Goal: Task Accomplishment & Management: Manage account settings

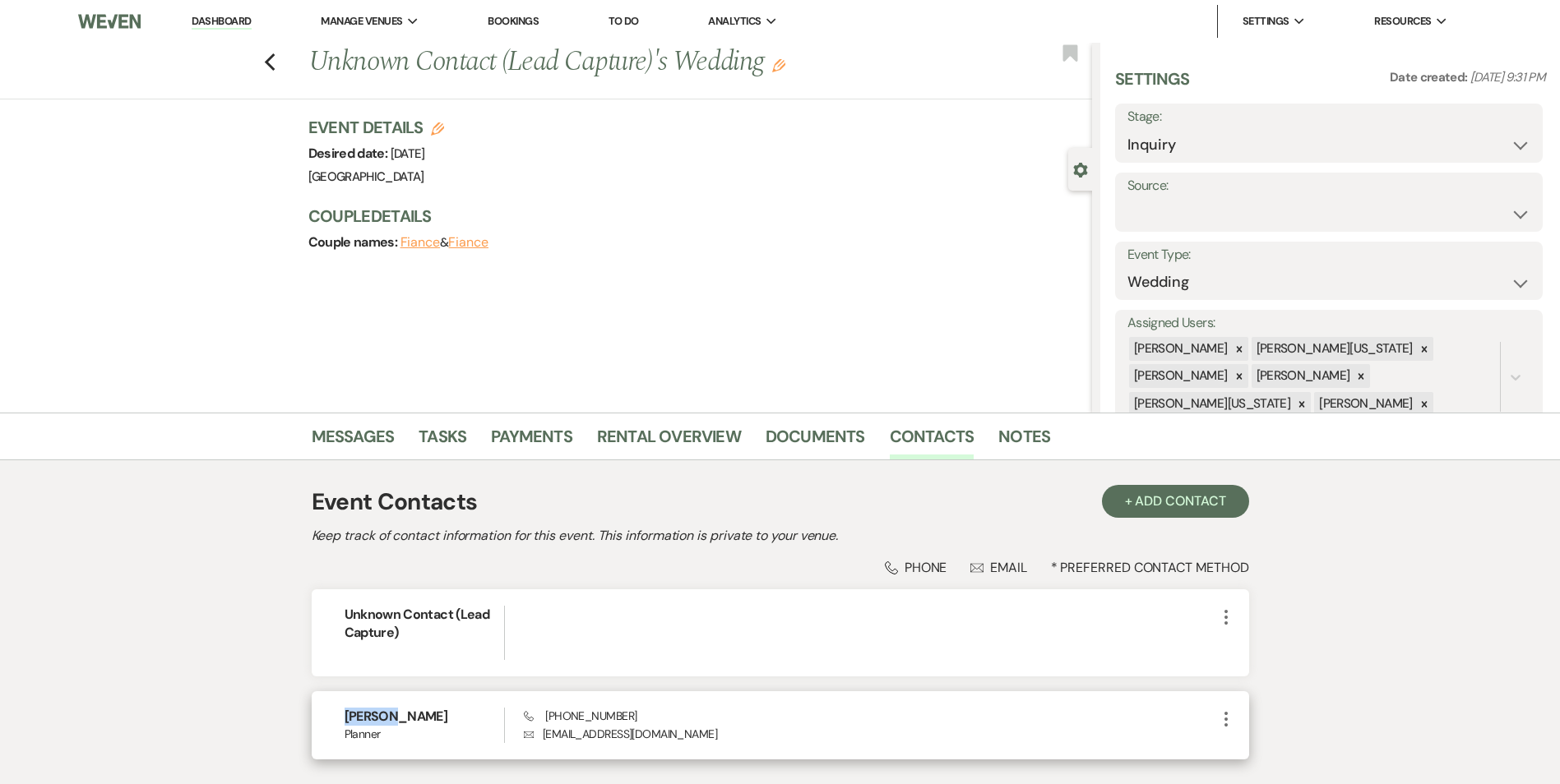
drag, startPoint x: 414, startPoint y: 713, endPoint x: 327, endPoint y: 719, distance: 87.2
click at [327, 719] on div "[PERSON_NAME] Phone [PHONE_NUMBER] Envelope [EMAIL_ADDRESS][DOMAIN_NAME] More" at bounding box center [780, 726] width 937 height 68
copy h6 "[PERSON_NAME]"
click at [782, 67] on use "button" at bounding box center [778, 66] width 13 height 13
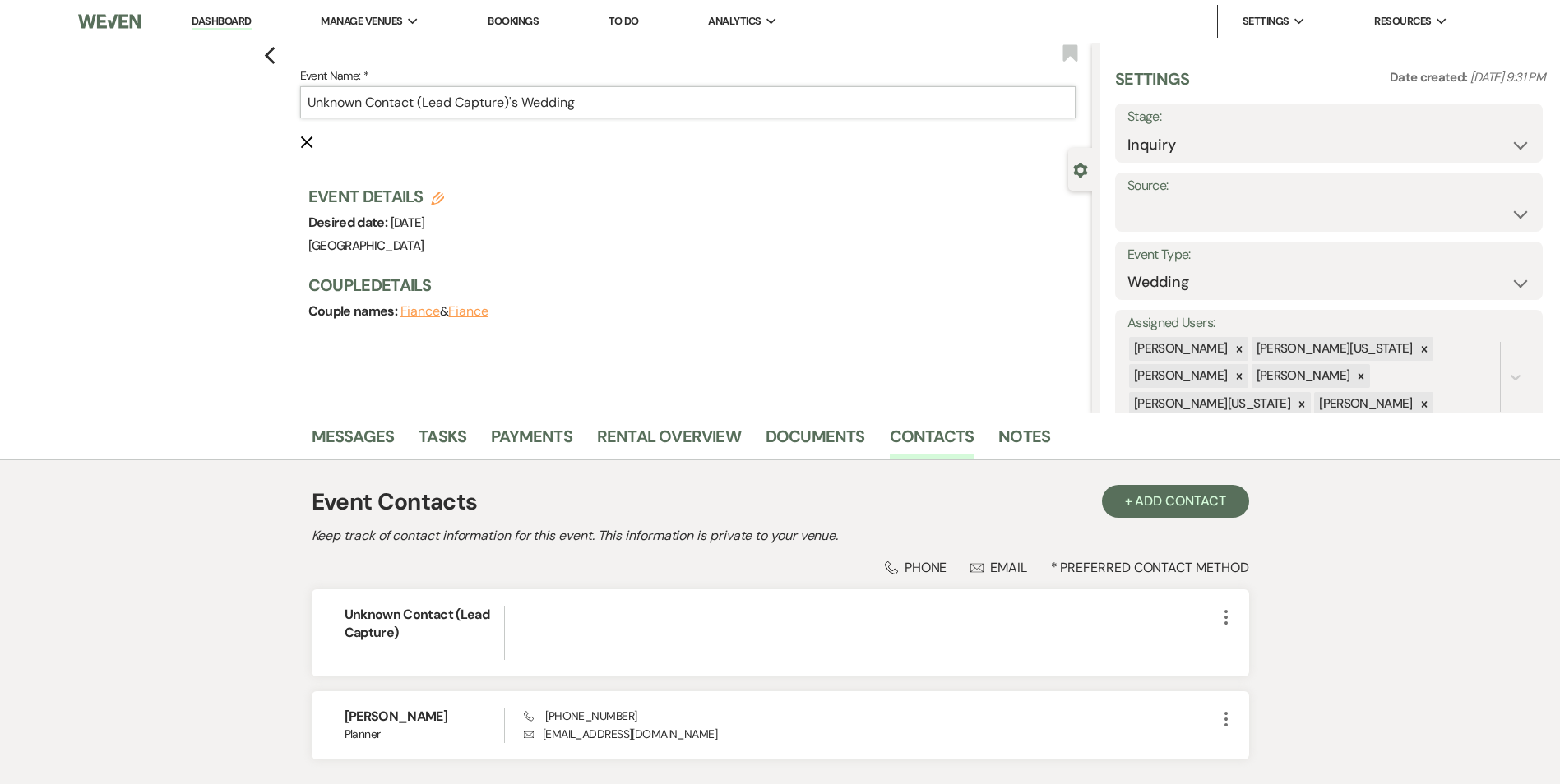
drag, startPoint x: 515, startPoint y: 106, endPoint x: 128, endPoint y: 124, distance: 387.4
click at [157, 113] on div "Previous Event Name: * Unknown Contact (Lead Capture)'s Wedding Cancel Edit Boo…" at bounding box center [542, 106] width 1100 height 126
paste input "[PERSON_NAME]"
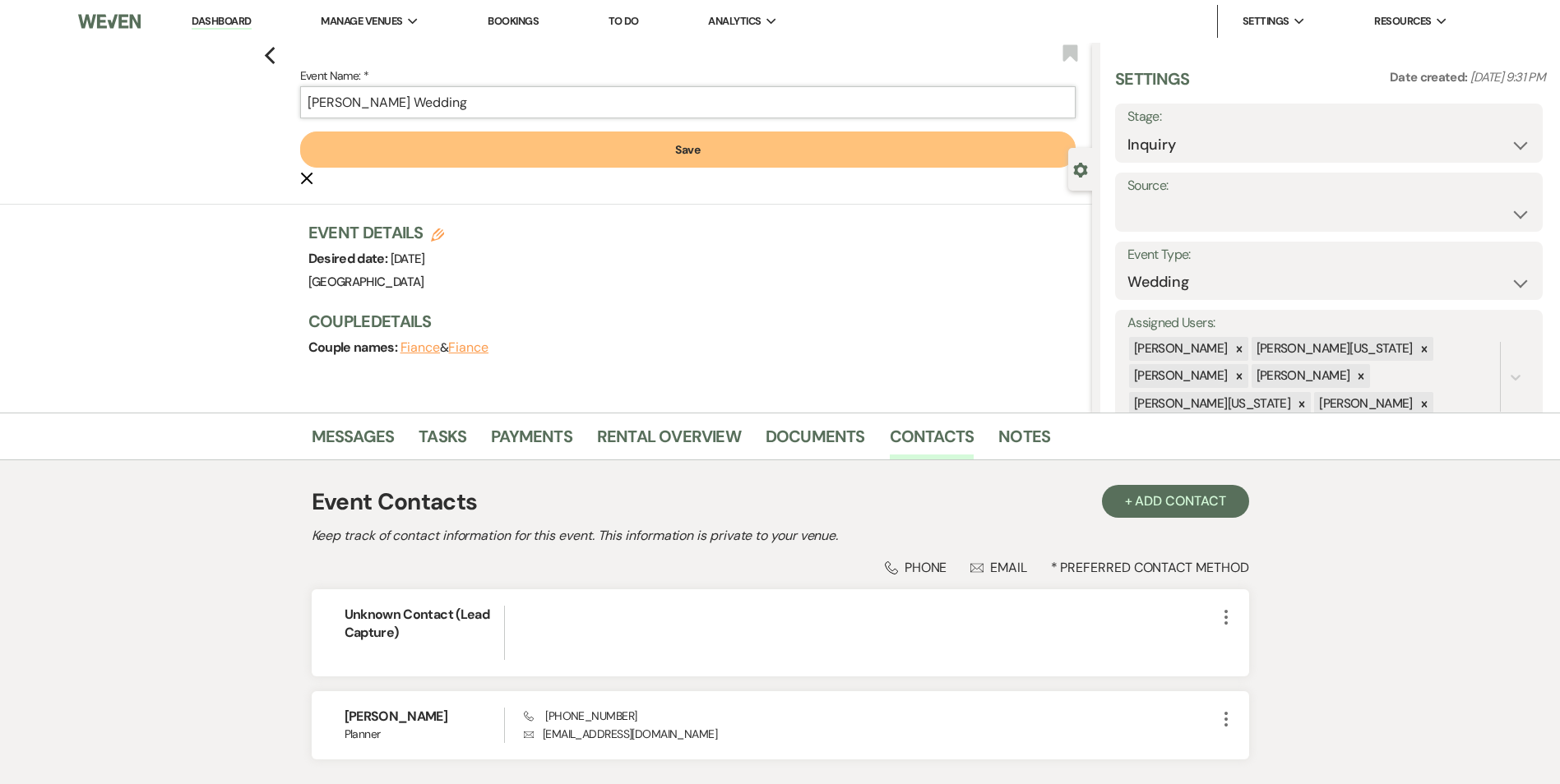
type input "[PERSON_NAME] Wedding"
click at [498, 144] on button "Save" at bounding box center [688, 149] width 776 height 36
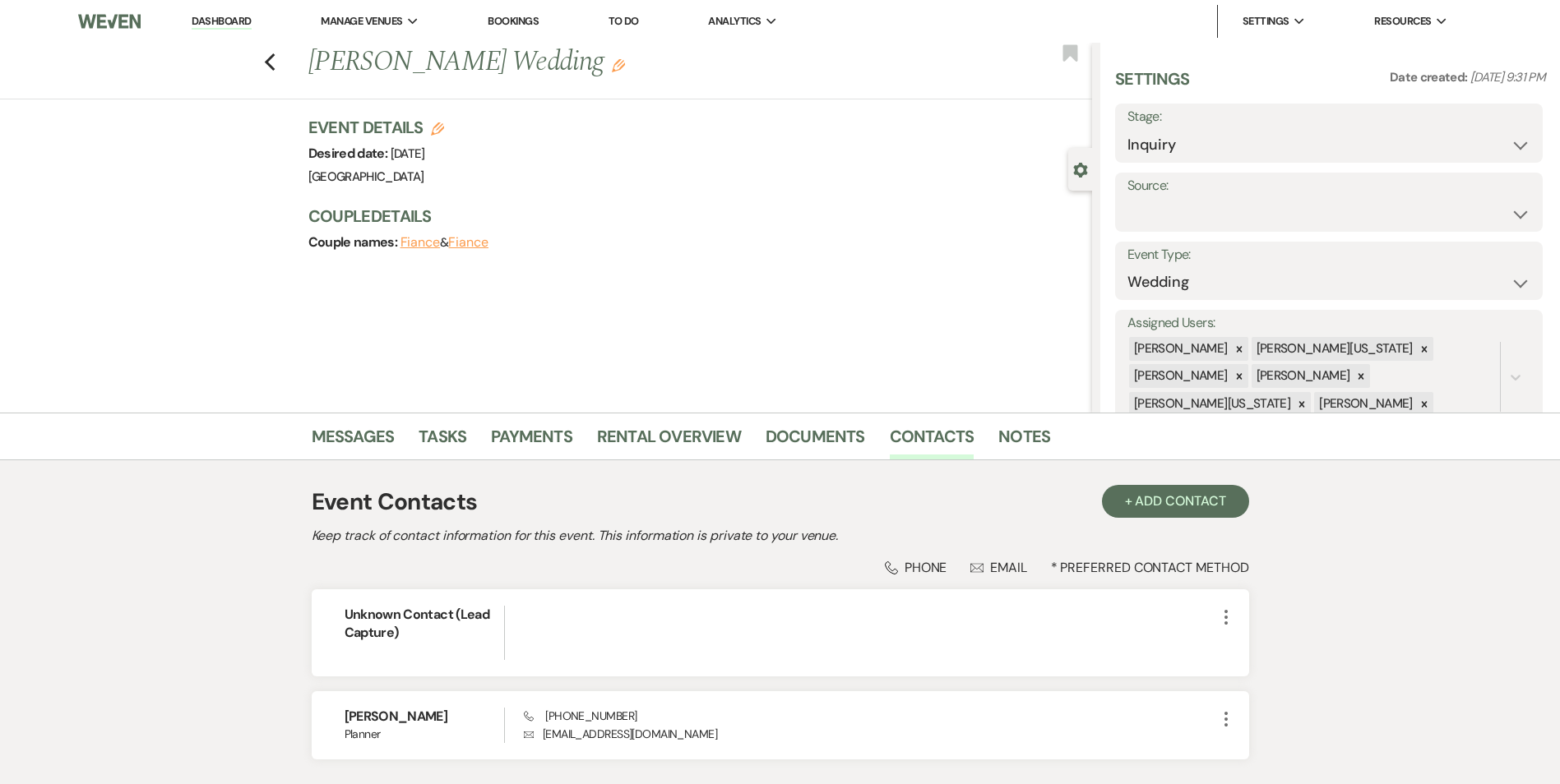
click at [507, 72] on h1 "[PERSON_NAME] Wedding Edit" at bounding box center [619, 63] width 621 height 40
click at [612, 59] on icon "Edit" at bounding box center [618, 66] width 13 height 13
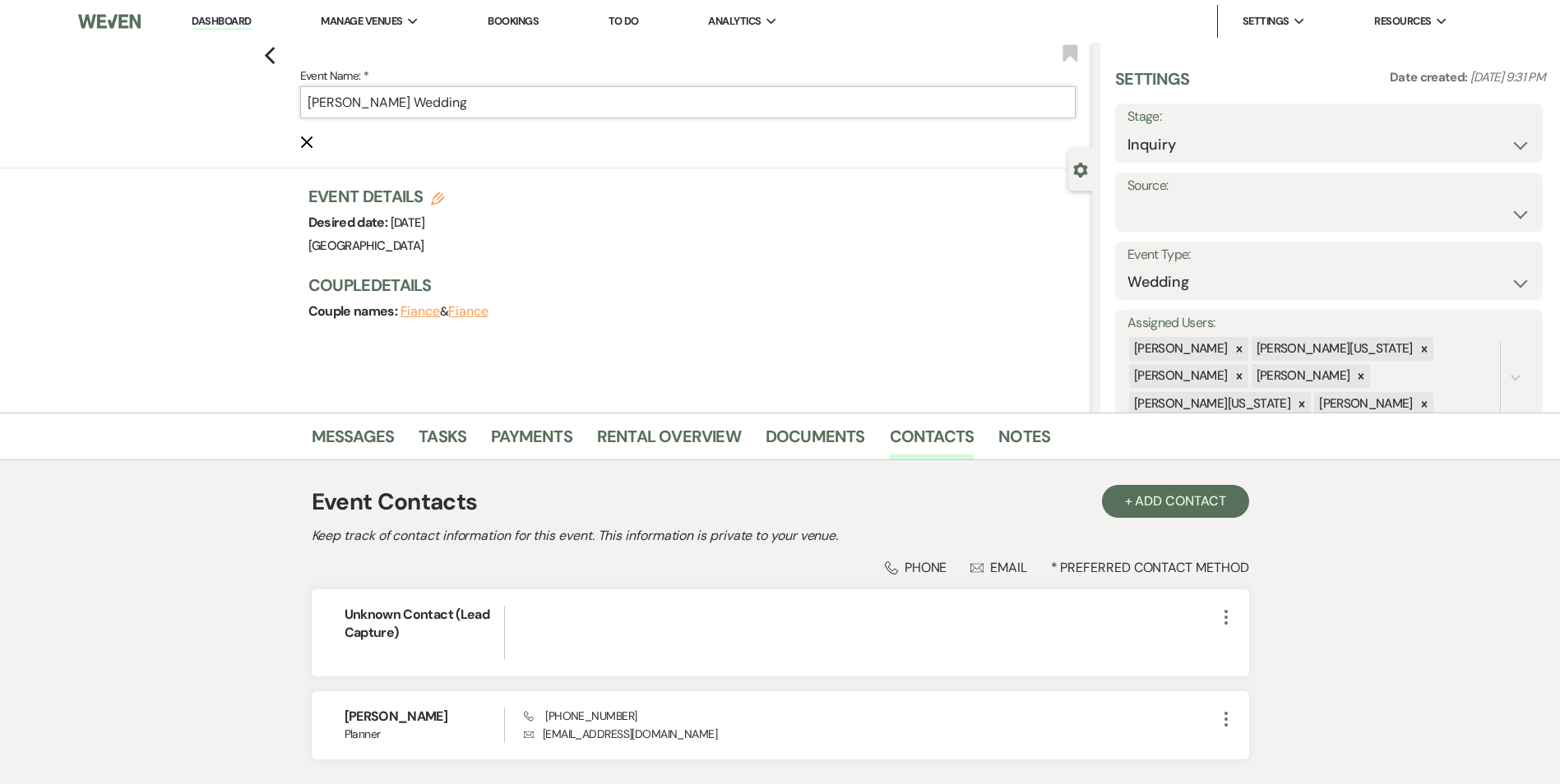
click at [419, 89] on input "[PERSON_NAME] Wedding" at bounding box center [688, 102] width 776 height 32
click at [419, 96] on input "[PERSON_NAME] Wedding" at bounding box center [688, 102] width 776 height 32
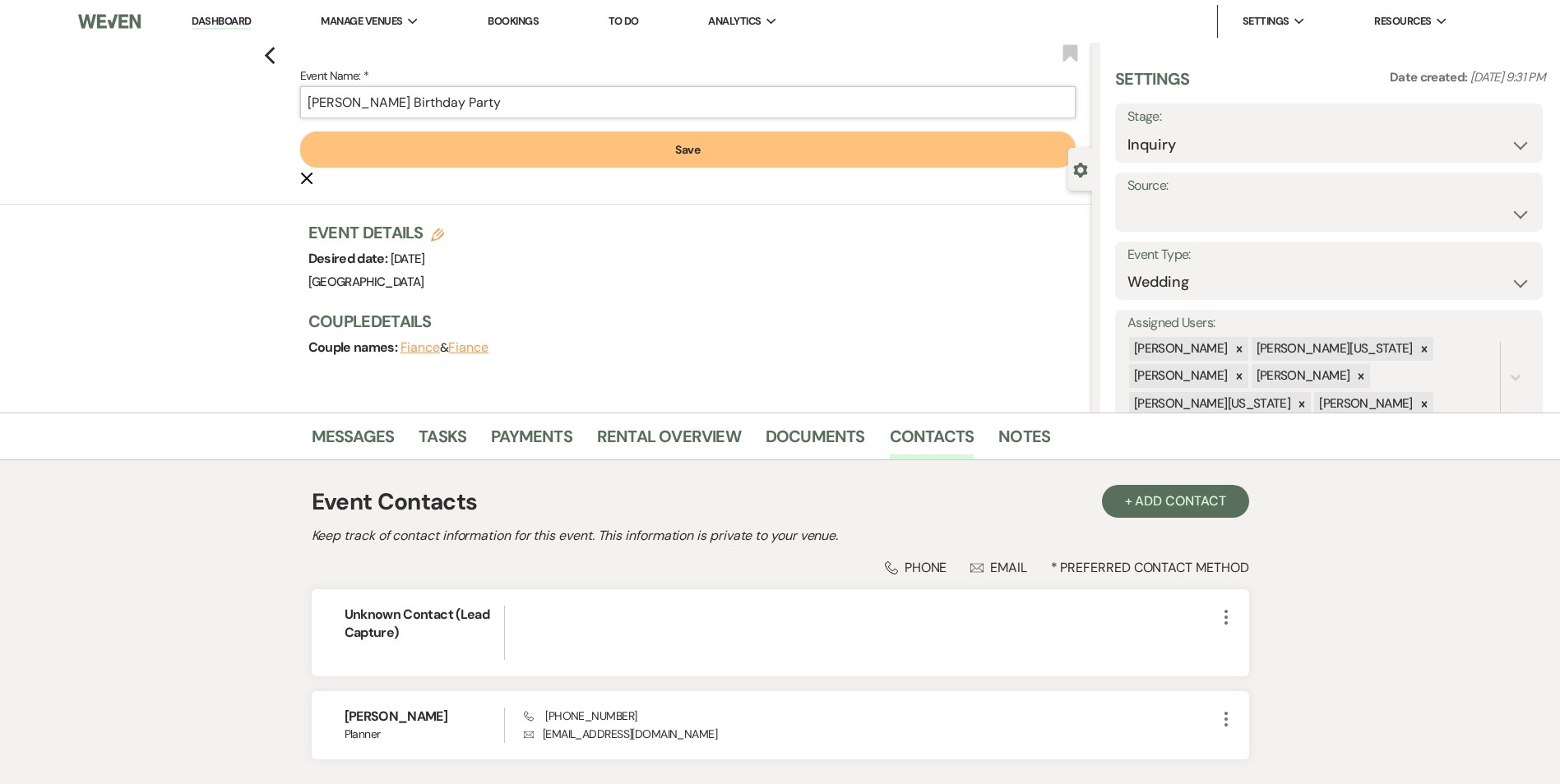
type input "[PERSON_NAME] Birthday Party"
click at [782, 147] on button "Save" at bounding box center [688, 149] width 776 height 36
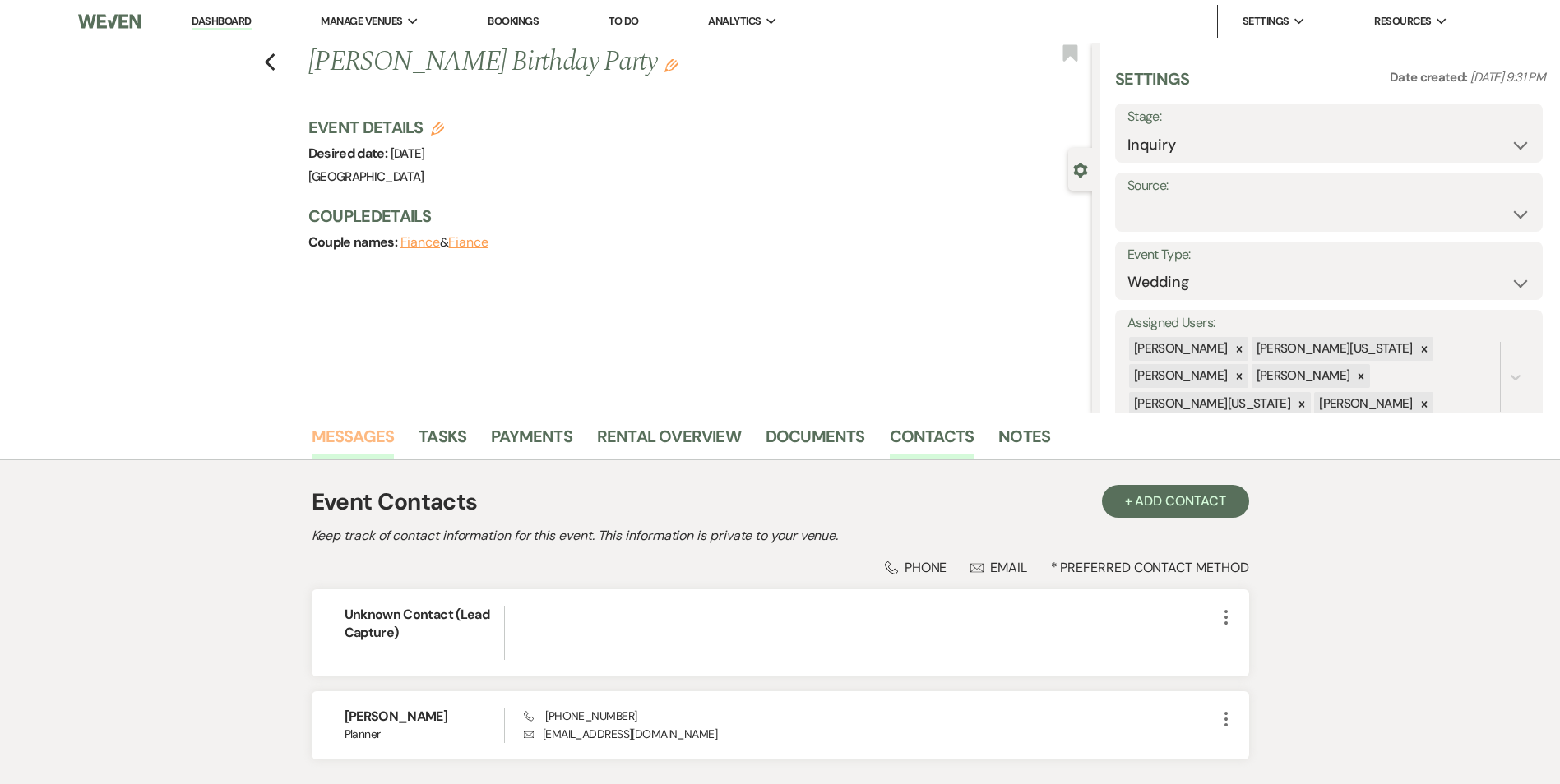
click at [375, 425] on link "Messages" at bounding box center [353, 441] width 83 height 36
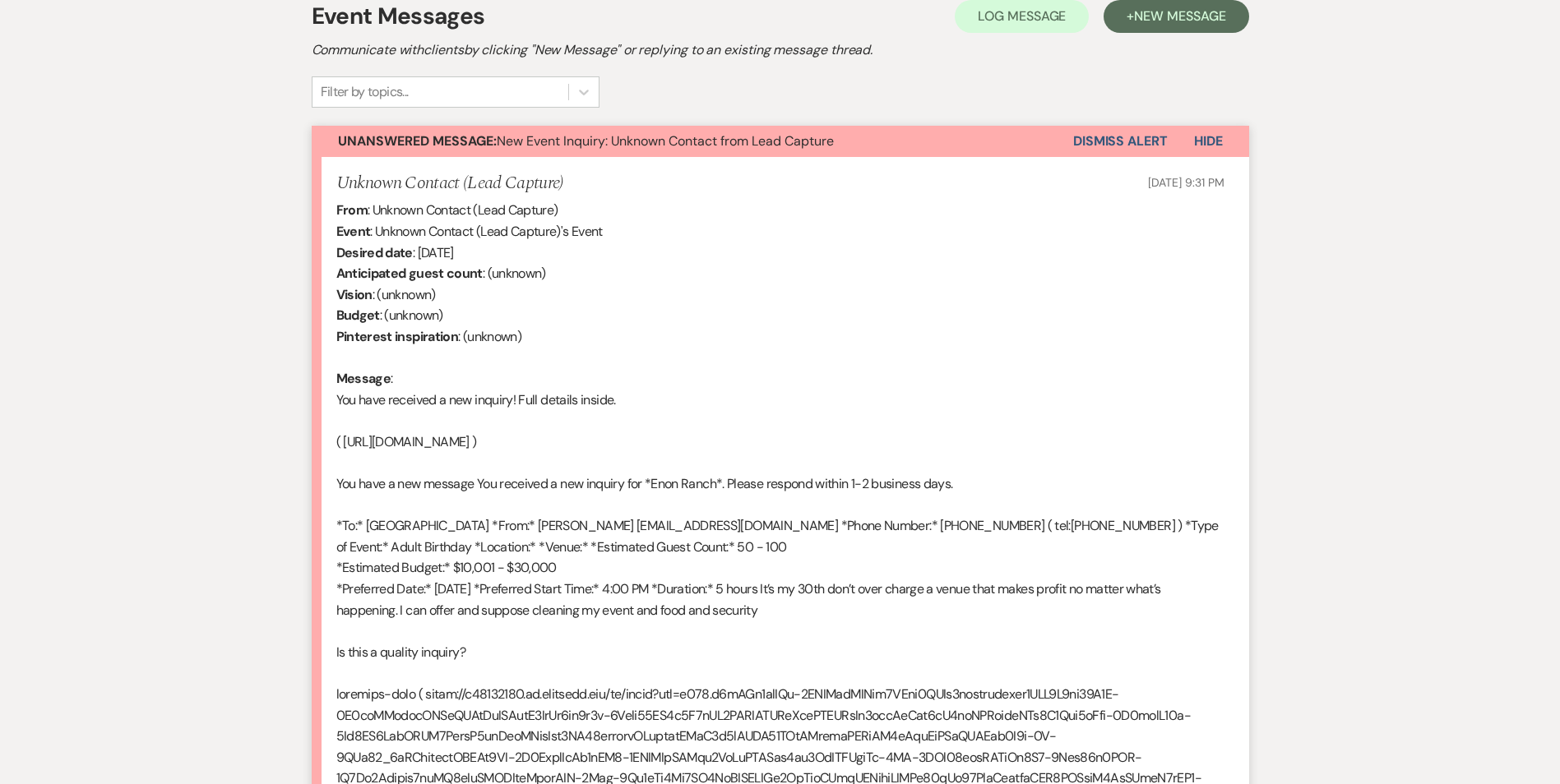
scroll to position [493, 0]
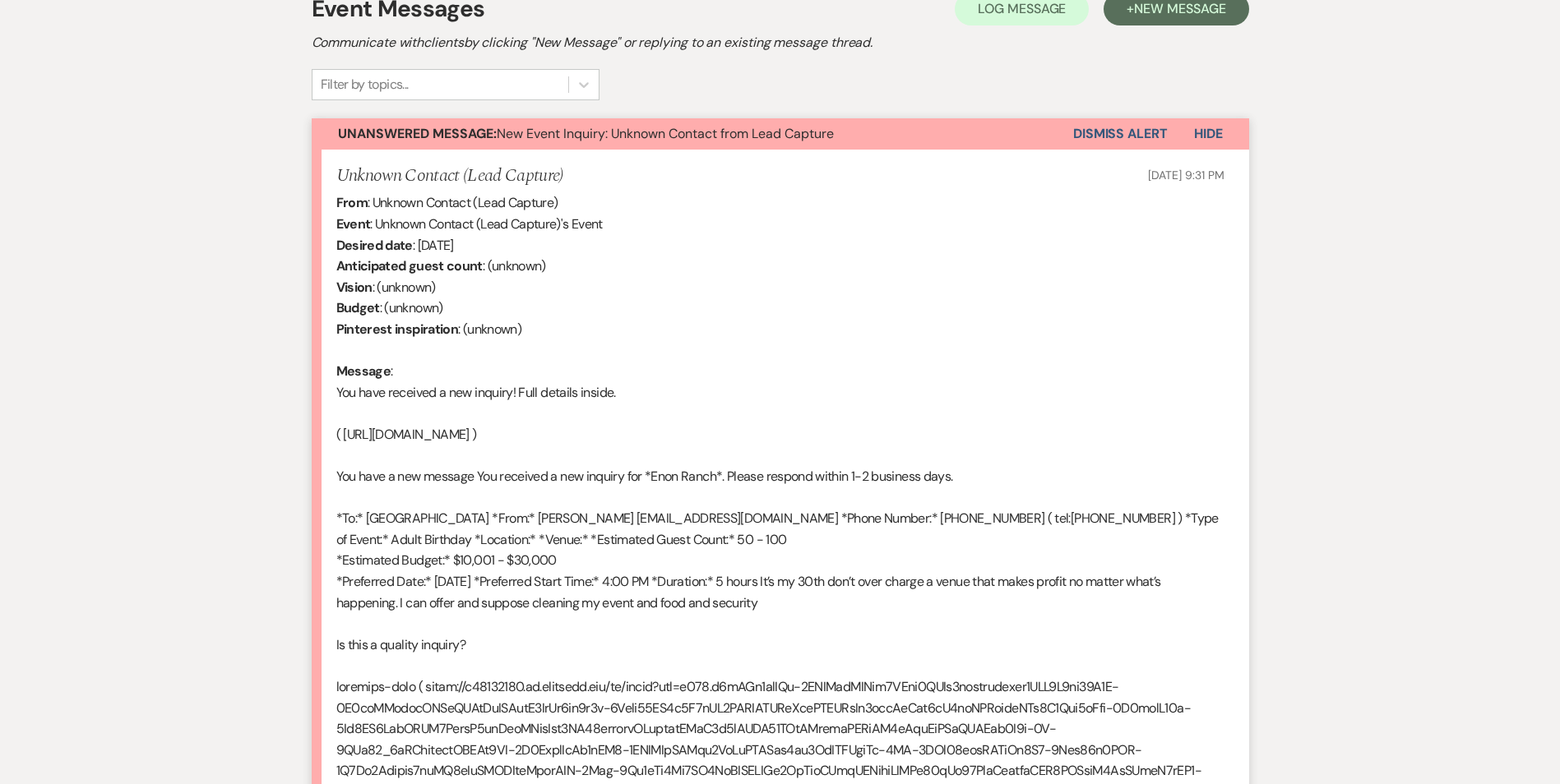
click at [1103, 124] on button "Dismiss Alert" at bounding box center [1120, 134] width 94 height 31
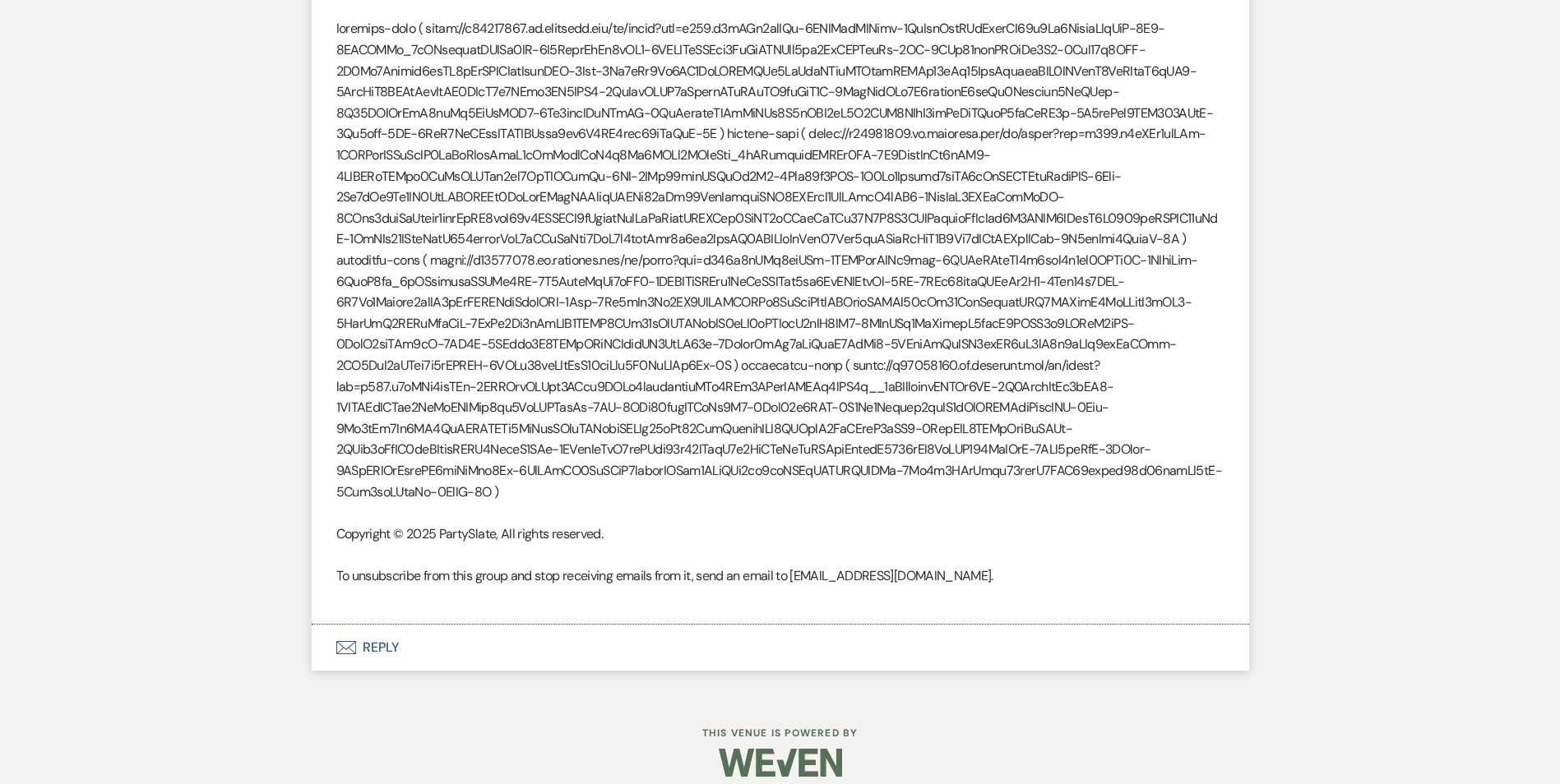
scroll to position [1862, 0]
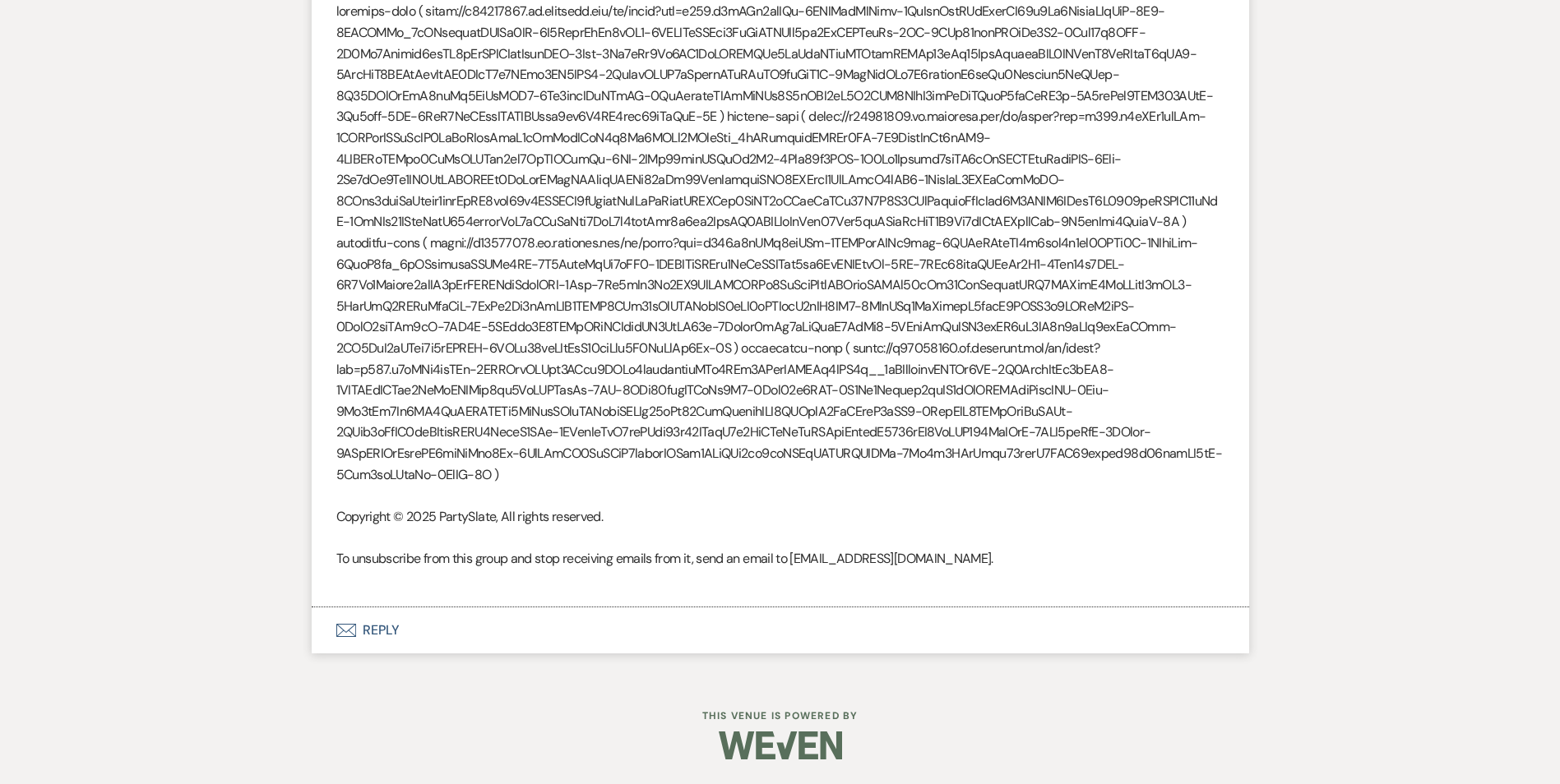
click at [368, 628] on button "Envelope Reply" at bounding box center [780, 629] width 937 height 46
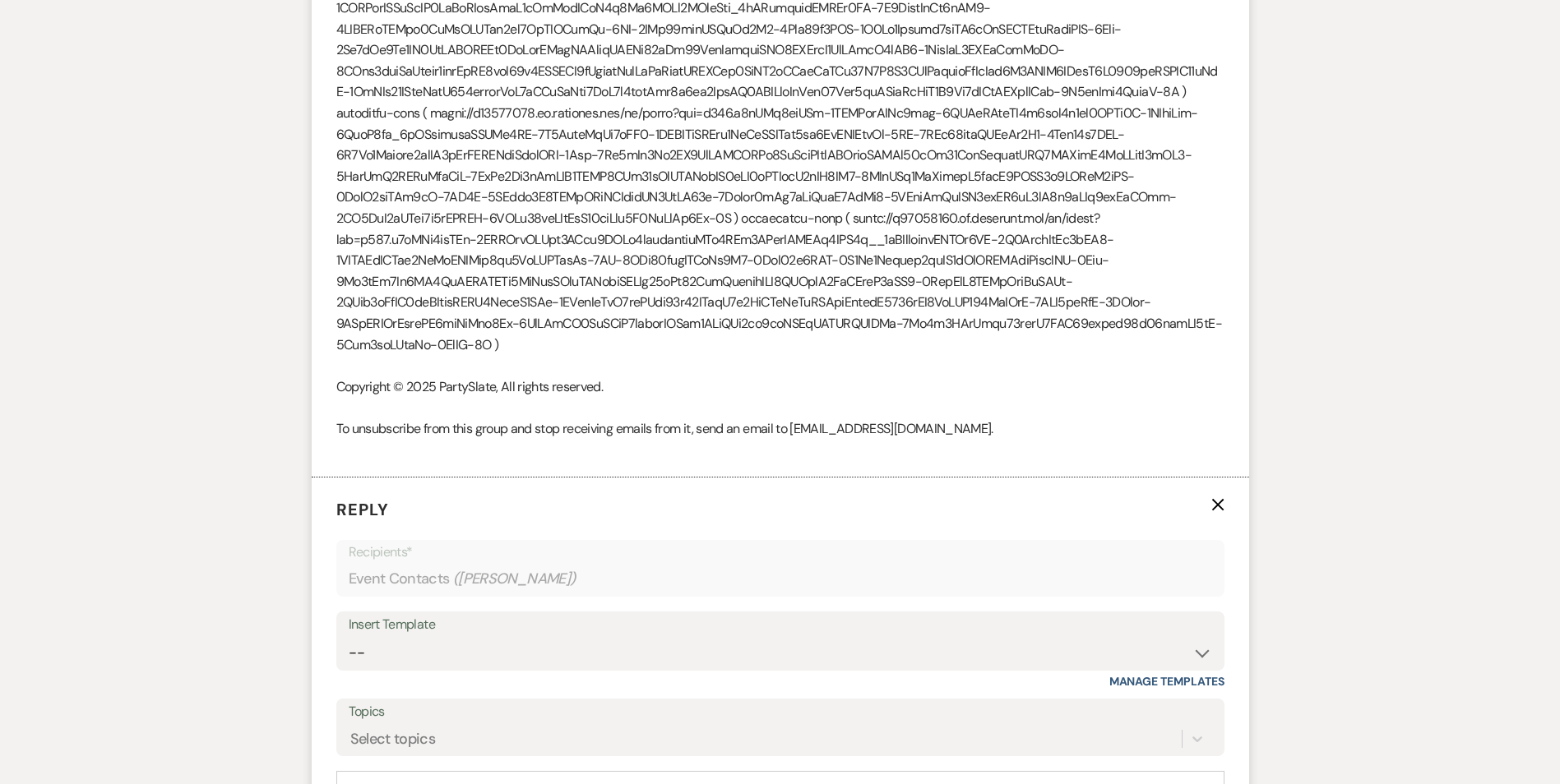
scroll to position [2218, 0]
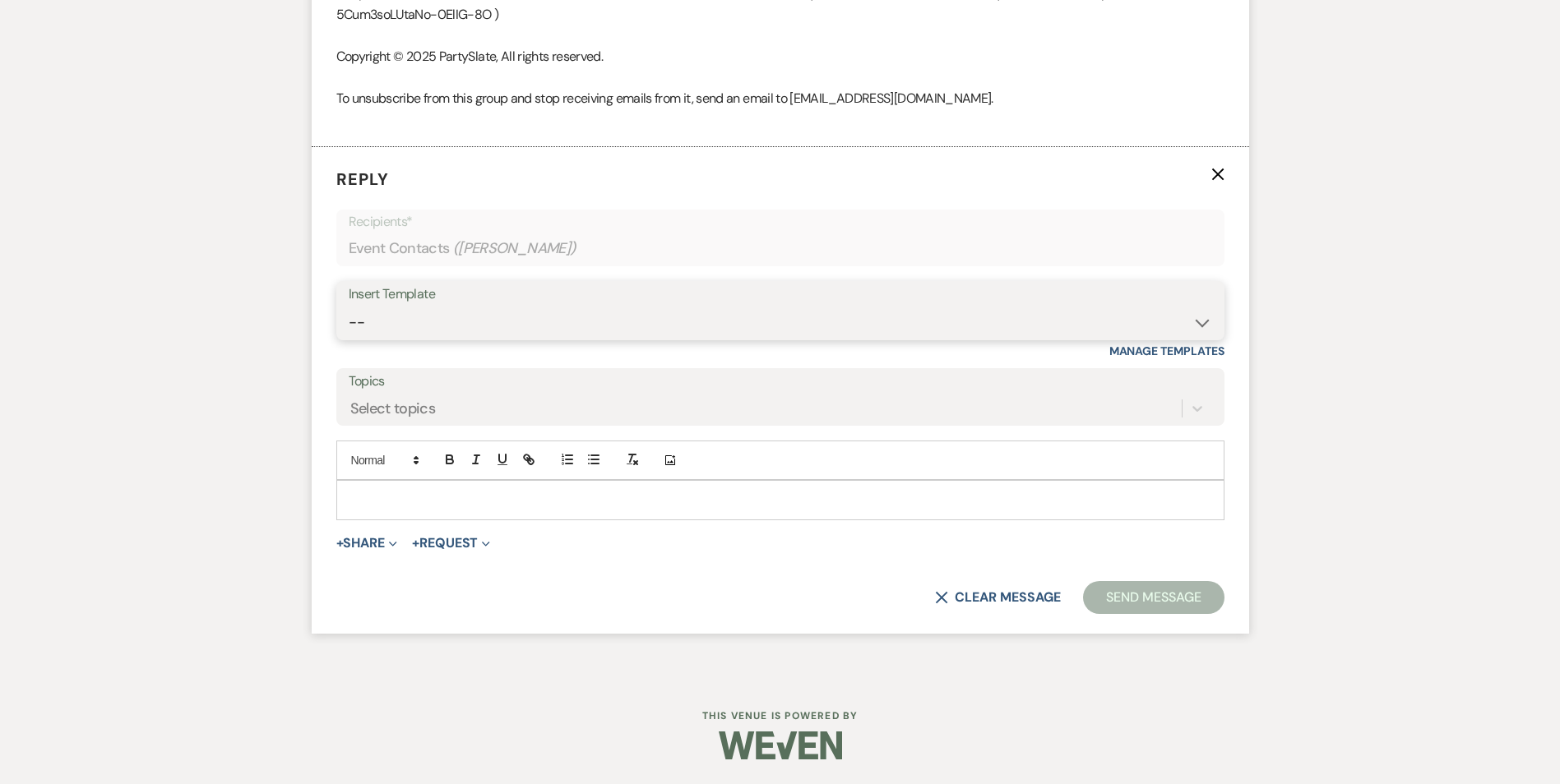
click at [463, 339] on select "-- Inquiry Follow Up Email #2 Contract Sending Template Payment Template Rental…" at bounding box center [780, 323] width 864 height 32
select select "4369"
click at [348, 339] on select "-- Inquiry Follow Up Email #2 Contract Sending Template Payment Template Rental…" at bounding box center [780, 323] width 864 height 32
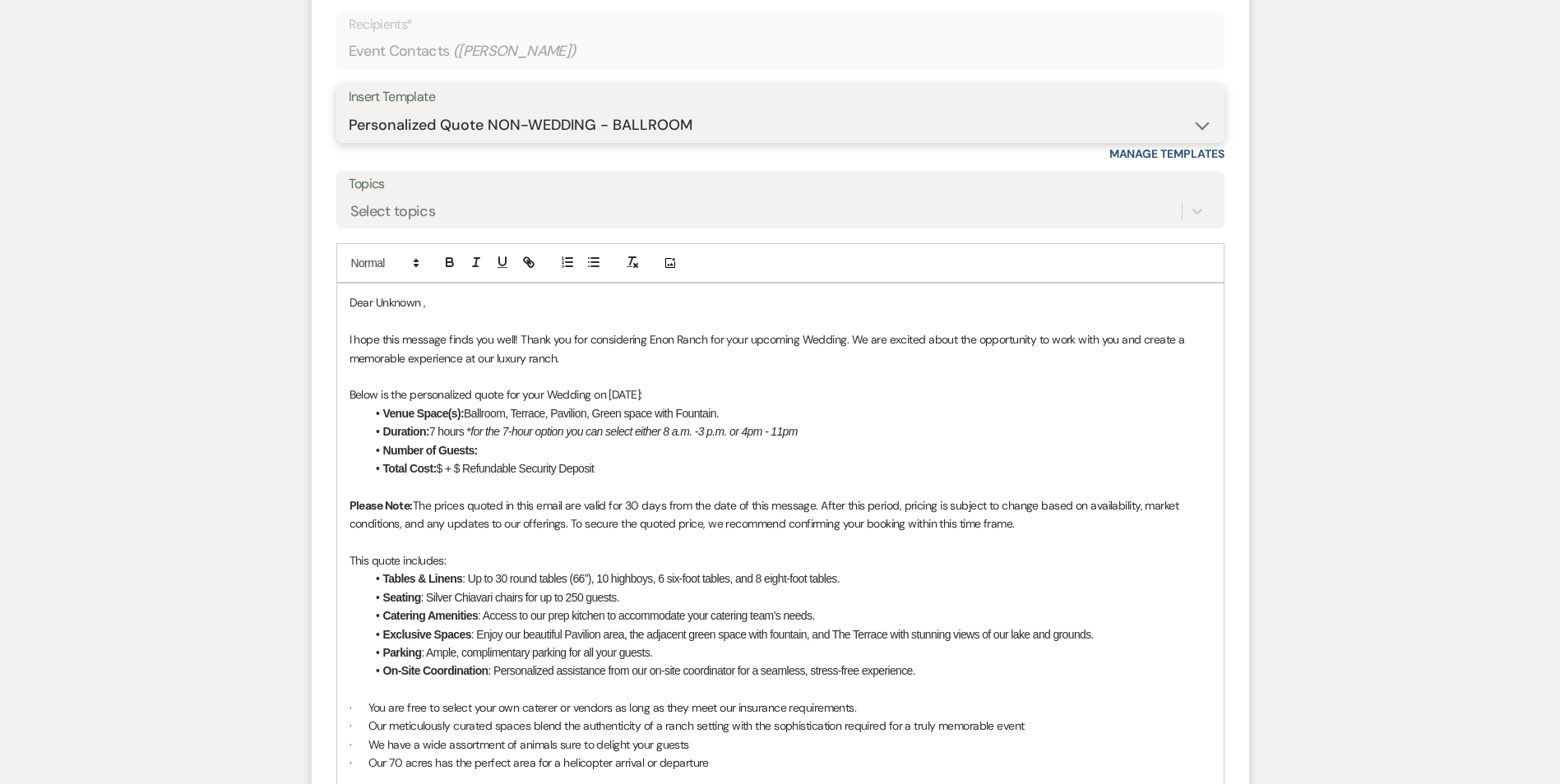
scroll to position [2383, 0]
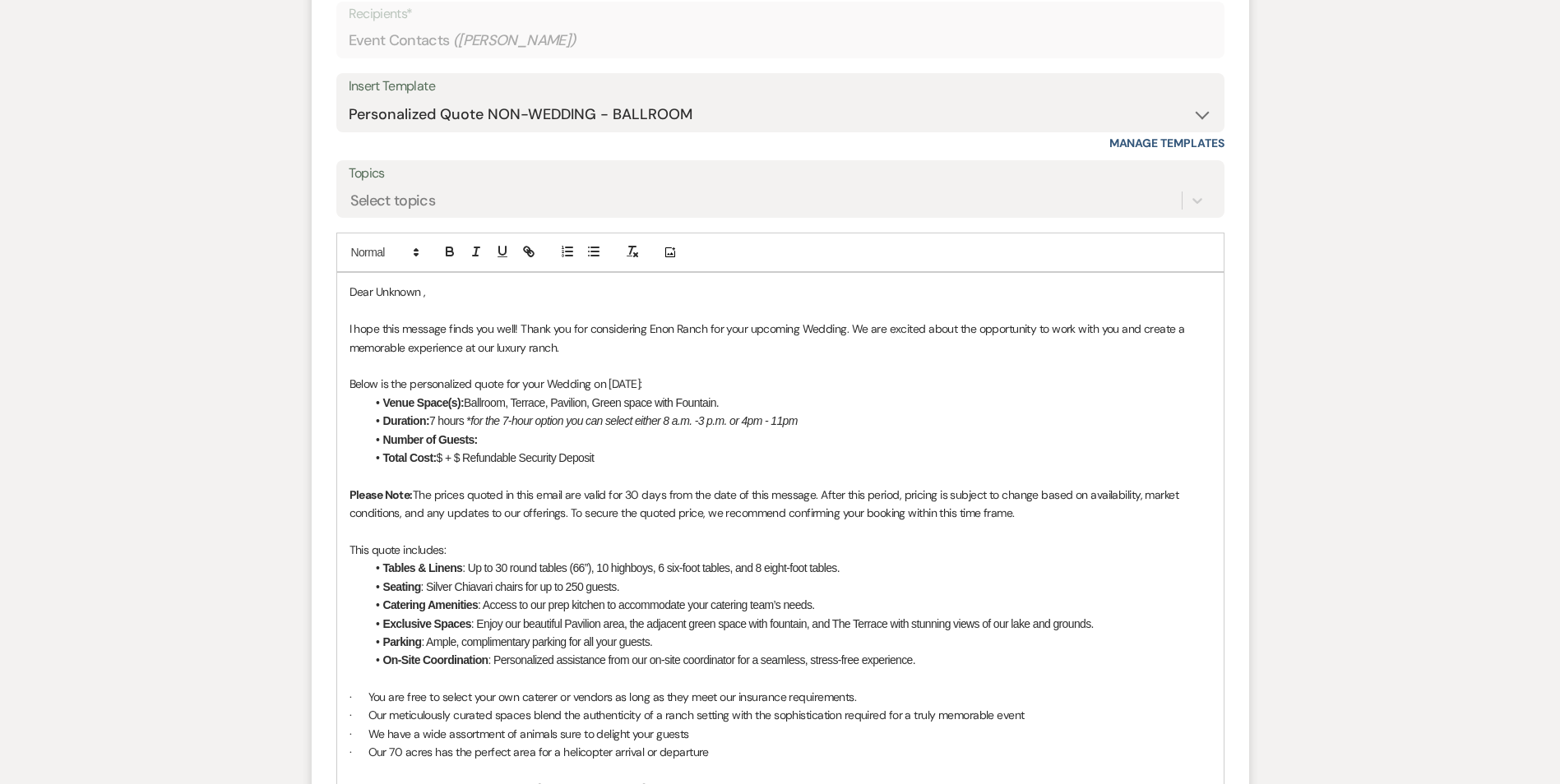
click at [444, 467] on li "Total Cost: $ + $ Refundable Security Deposit" at bounding box center [788, 458] width 845 height 18
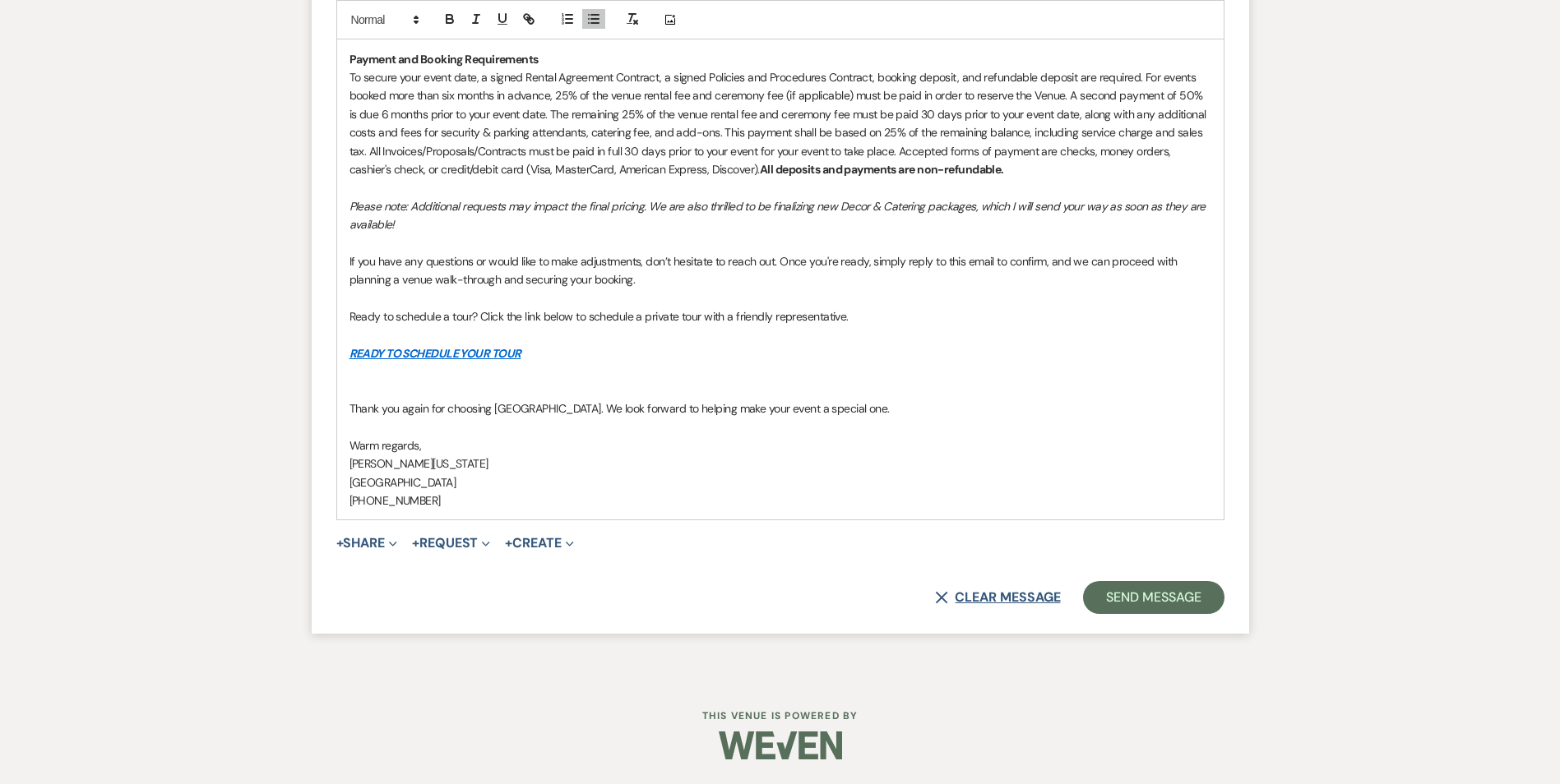
scroll to position [3426, 0]
click at [1152, 597] on button "Send Message" at bounding box center [1153, 597] width 140 height 33
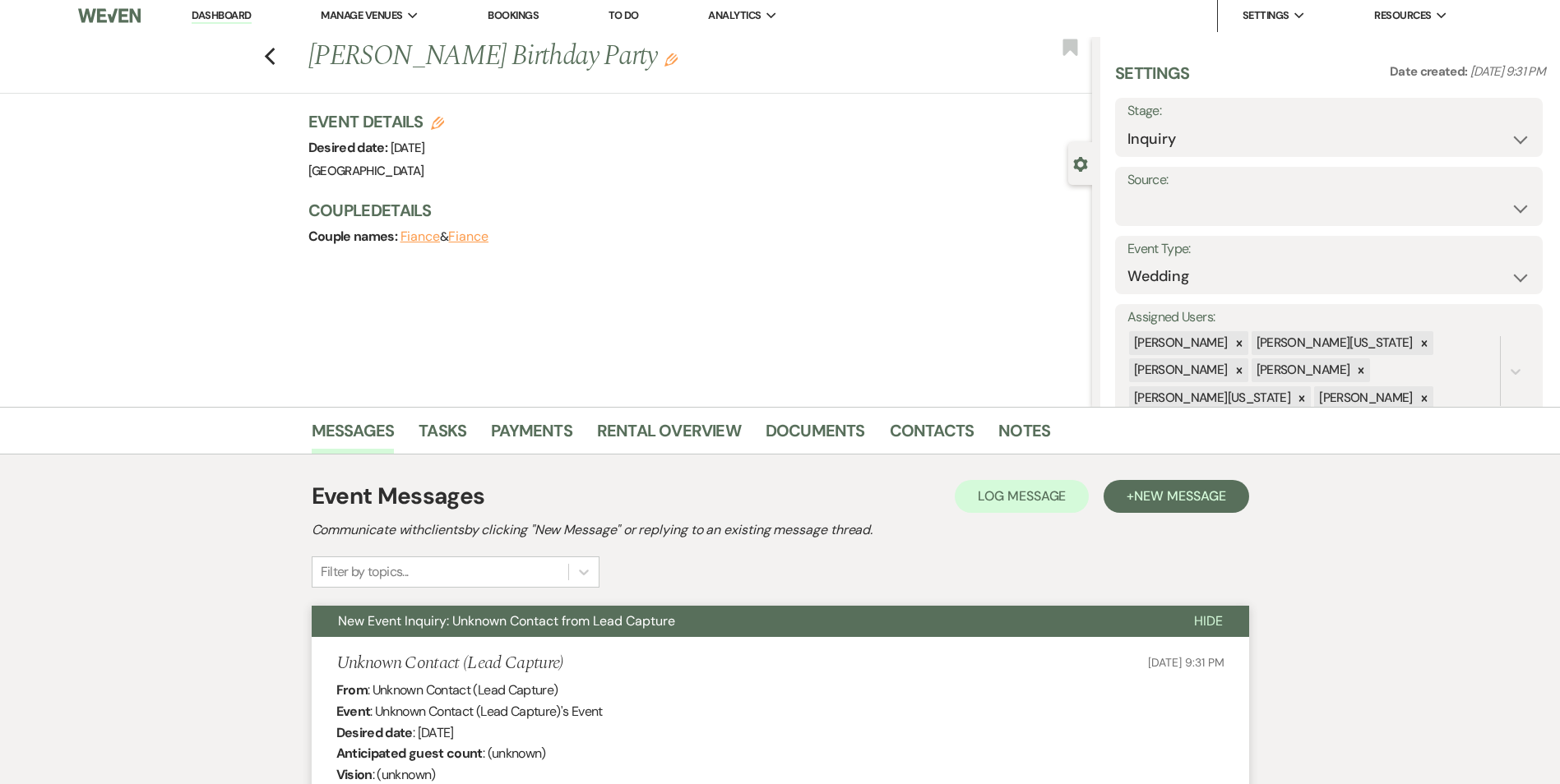
scroll to position [0, 0]
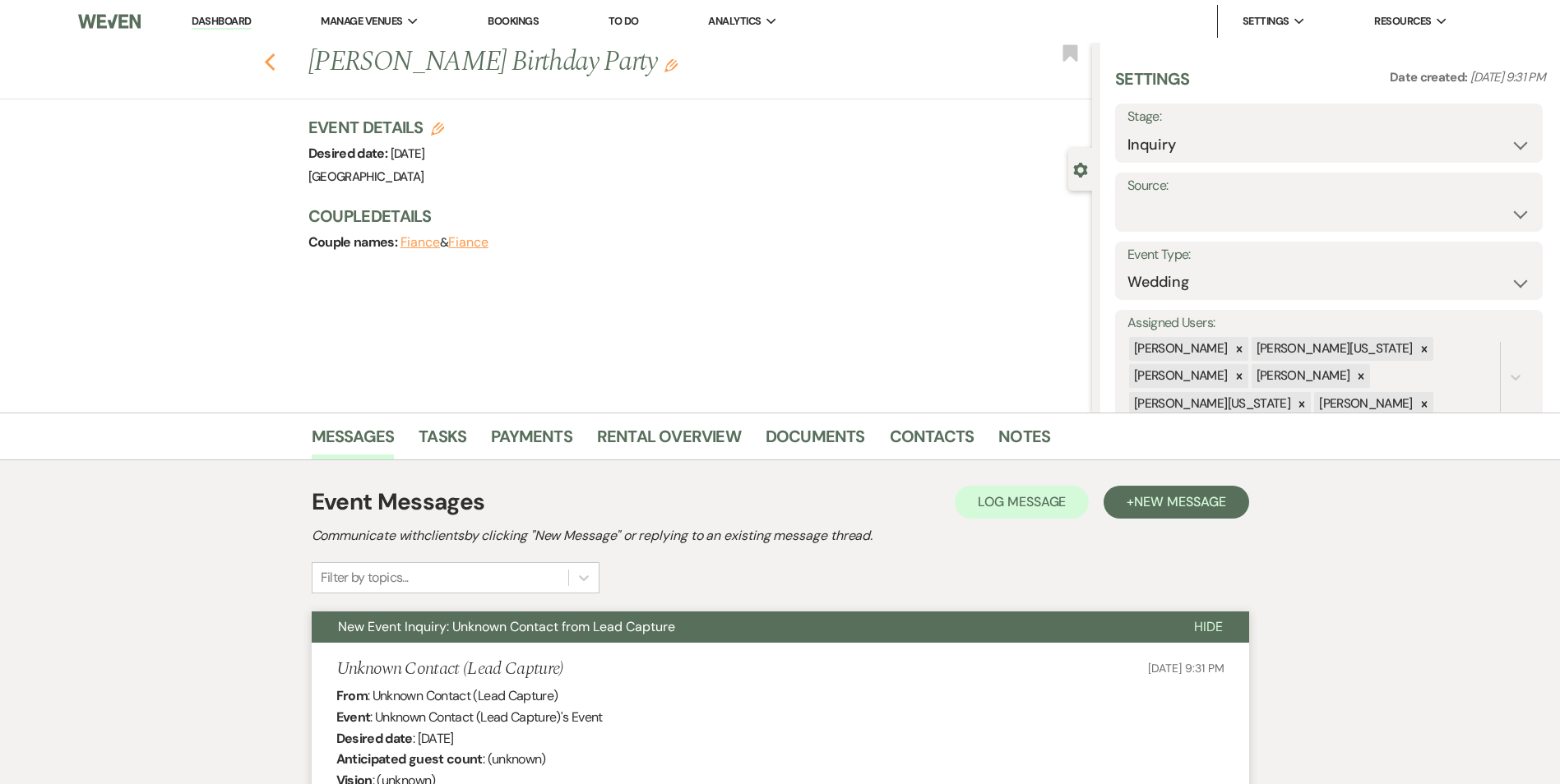
click at [276, 64] on icon "Previous" at bounding box center [270, 62] width 13 height 20
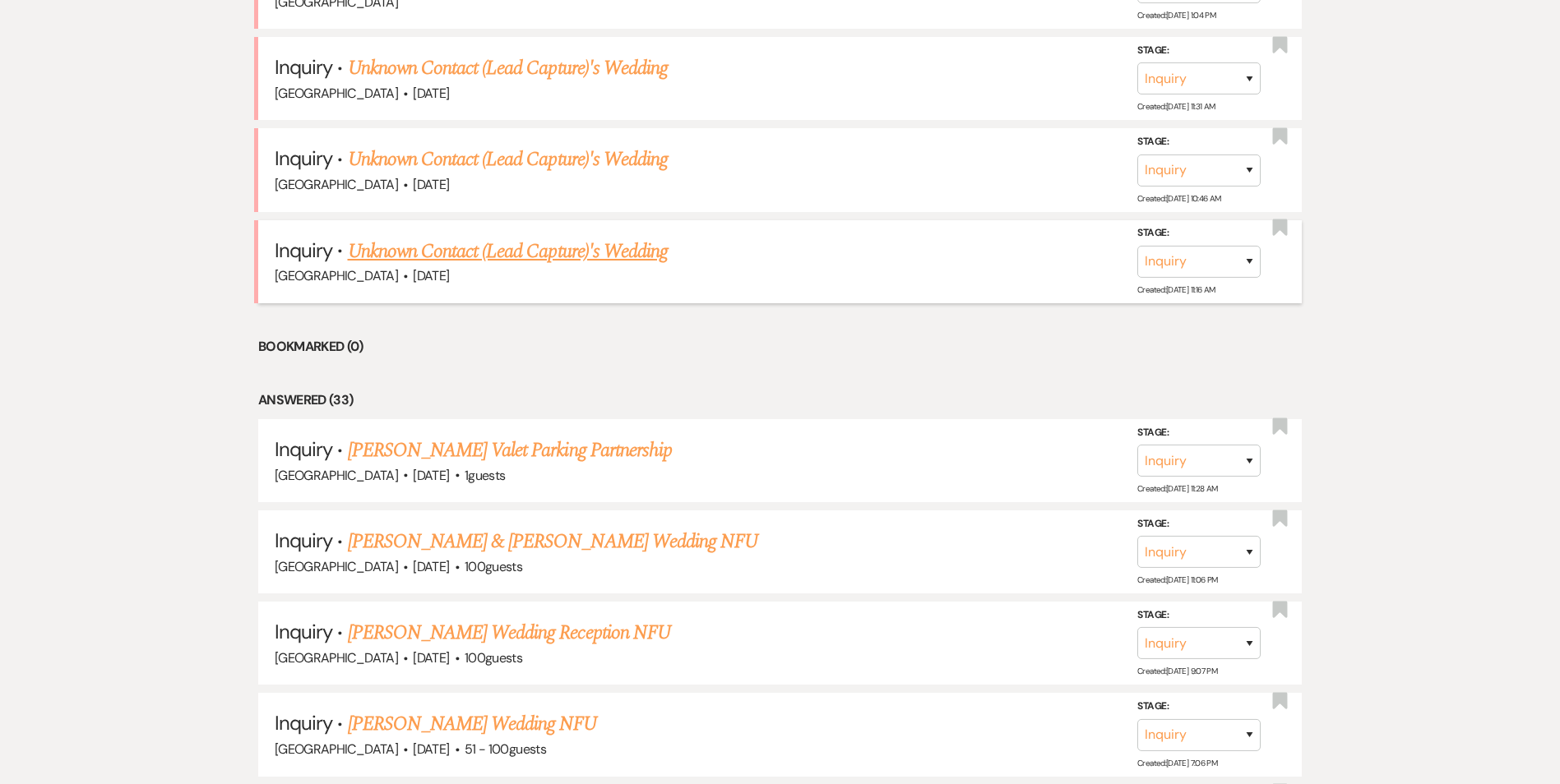
scroll to position [1574, 0]
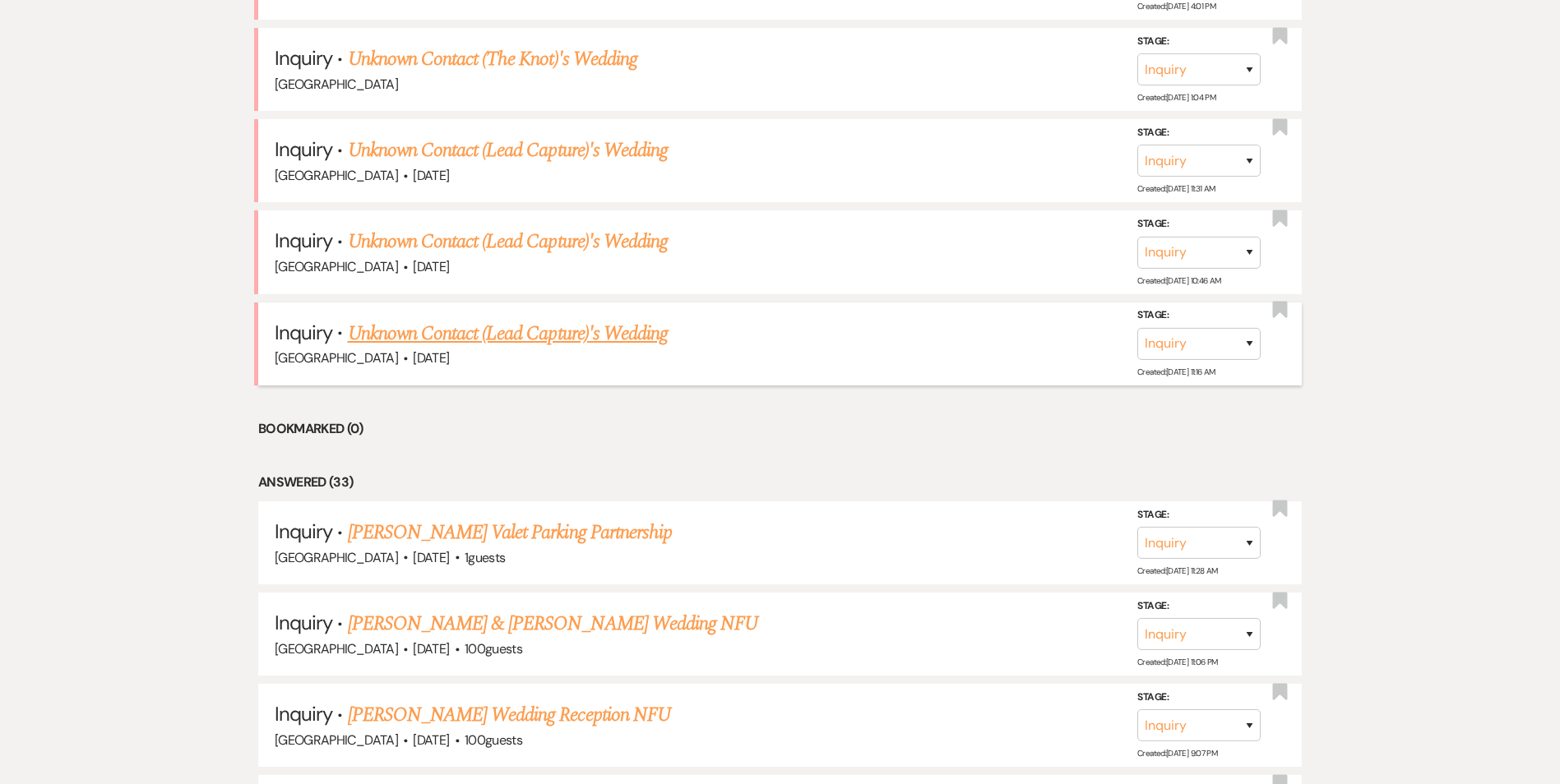
click at [445, 329] on link "Unknown Contact (Lead Capture)'s Wedding" at bounding box center [508, 334] width 320 height 30
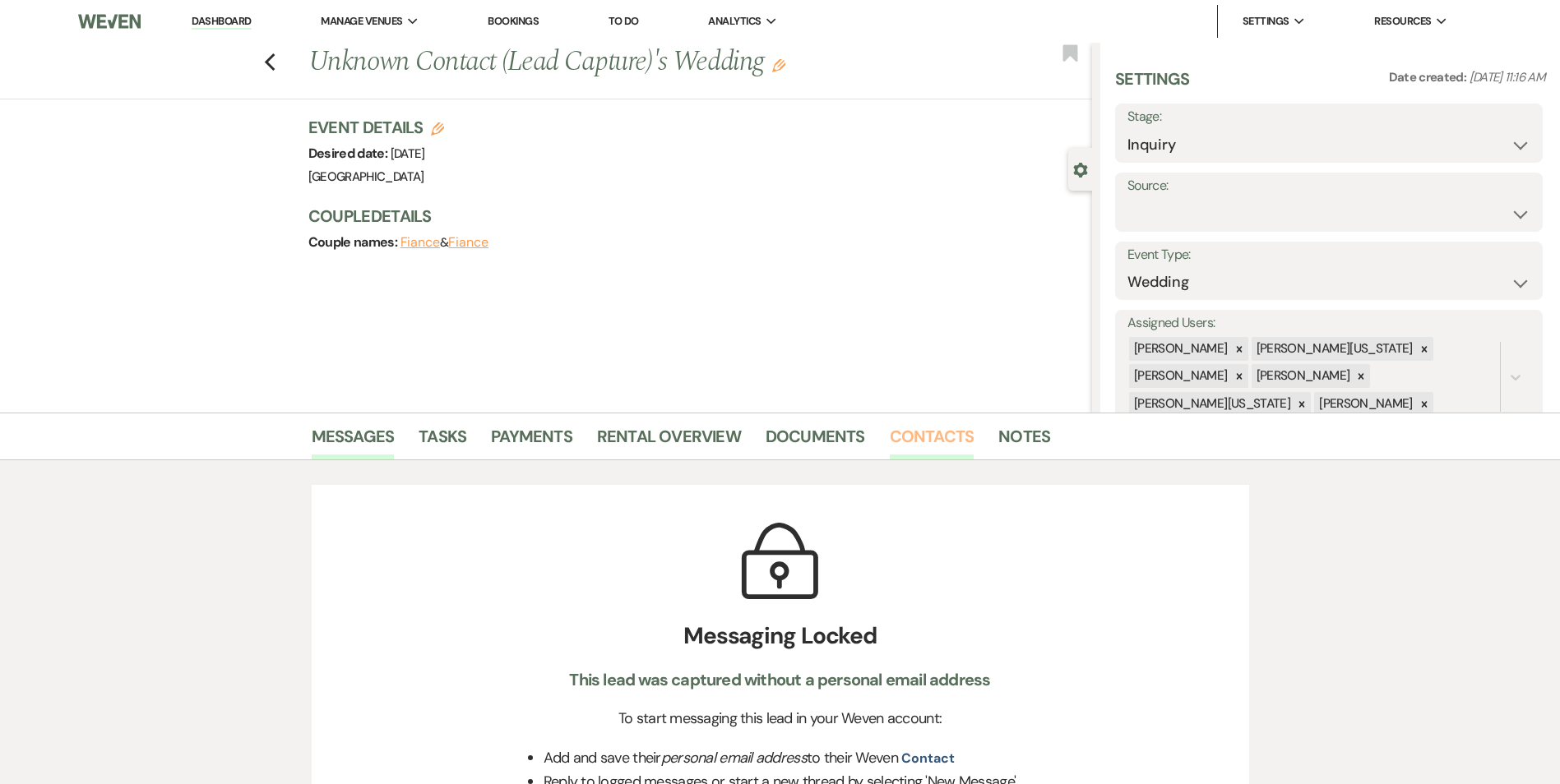
click at [929, 434] on link "Contacts" at bounding box center [932, 441] width 85 height 36
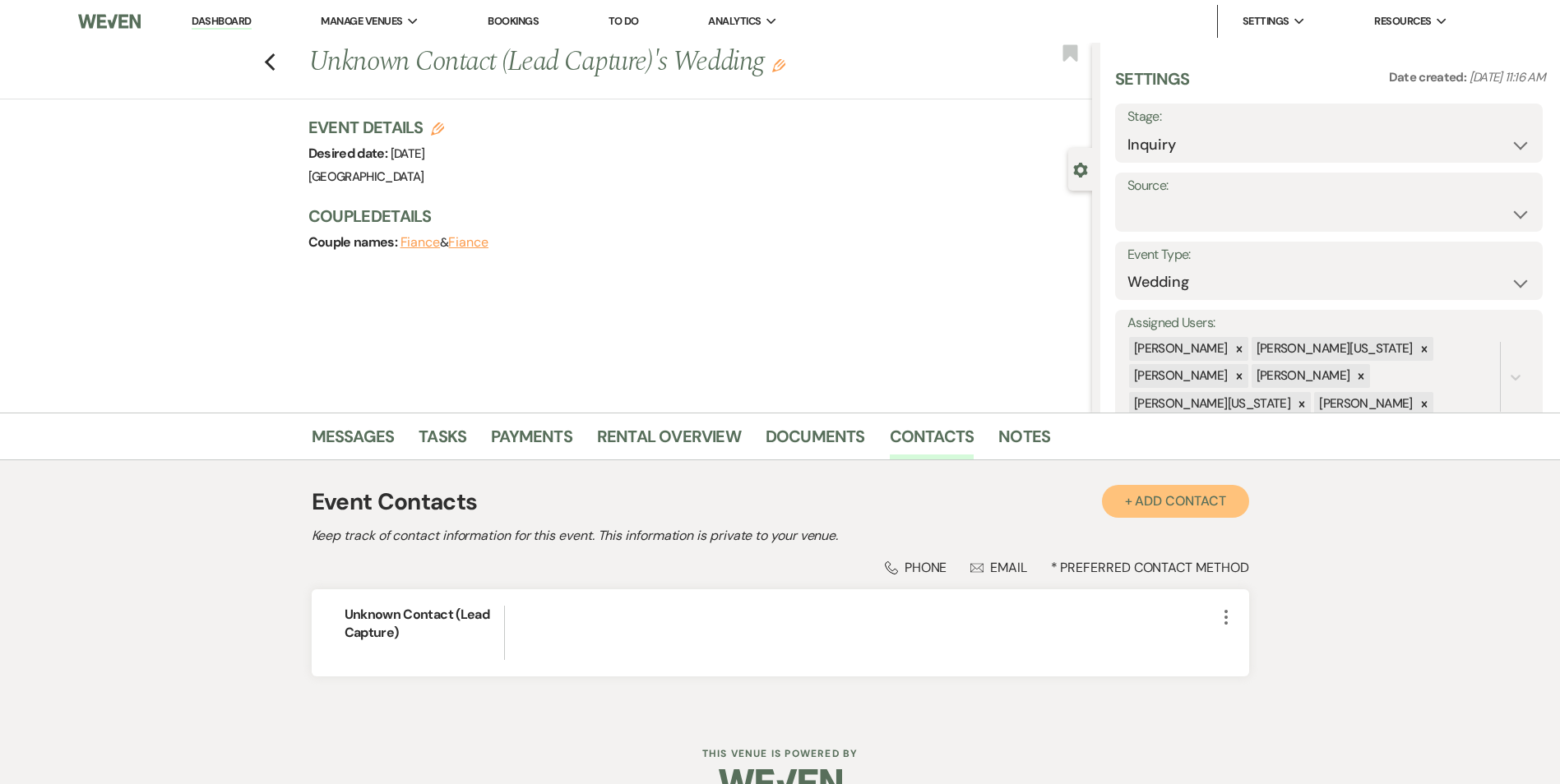
click at [1130, 487] on button "+ Add Contact" at bounding box center [1176, 501] width 148 height 33
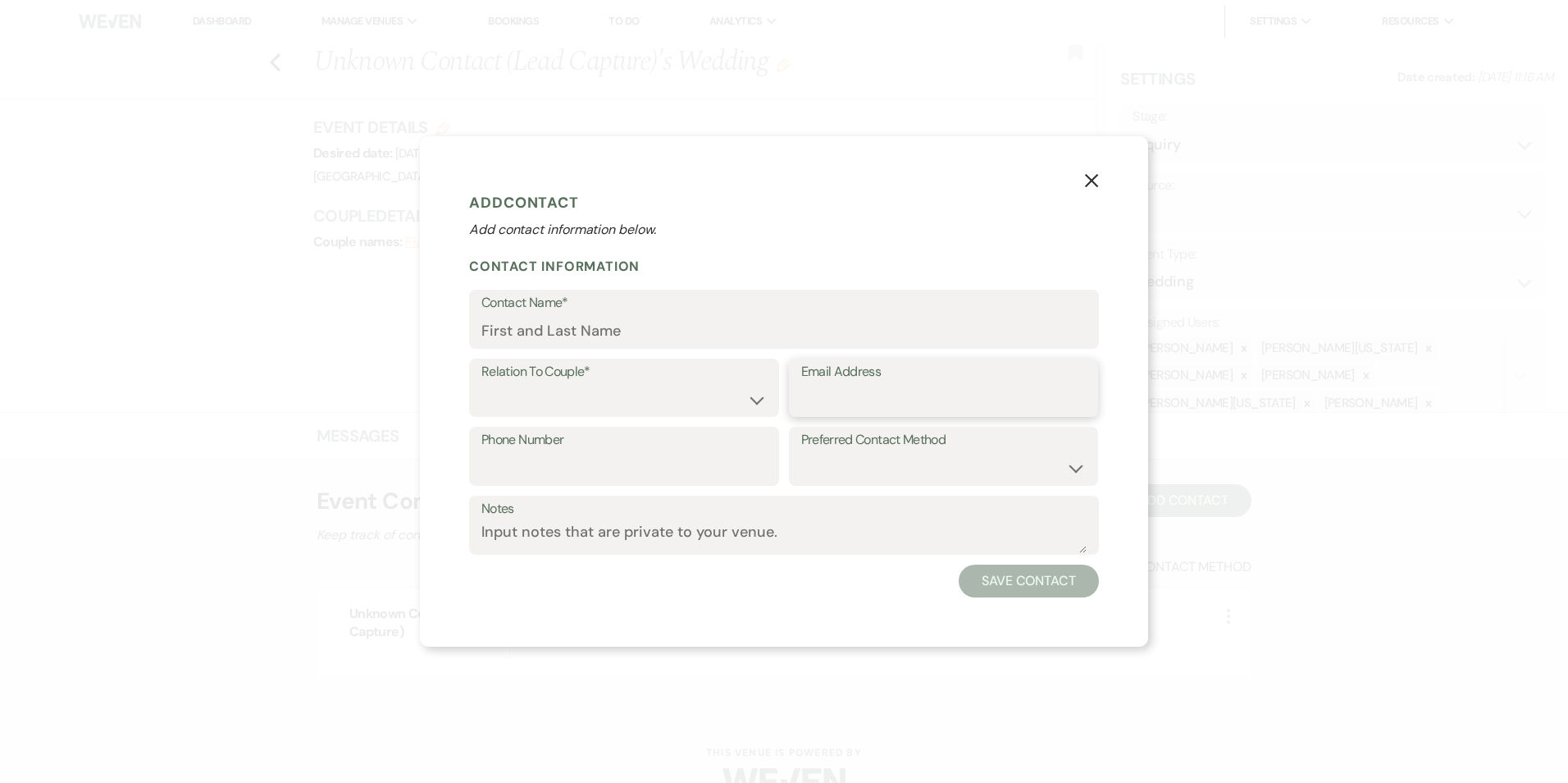
click at [834, 397] on input "Email Address" at bounding box center [944, 400] width 285 height 32
paste input "[EMAIL_ADDRESS][DOMAIN_NAME]"
type input "[EMAIL_ADDRESS][DOMAIN_NAME]"
click at [608, 351] on form "Add Contact Add contact information below. Contact Information Contact Name* Re…" at bounding box center [784, 392] width 630 height 412
click at [601, 321] on input "Contact Name*" at bounding box center [784, 331] width 605 height 32
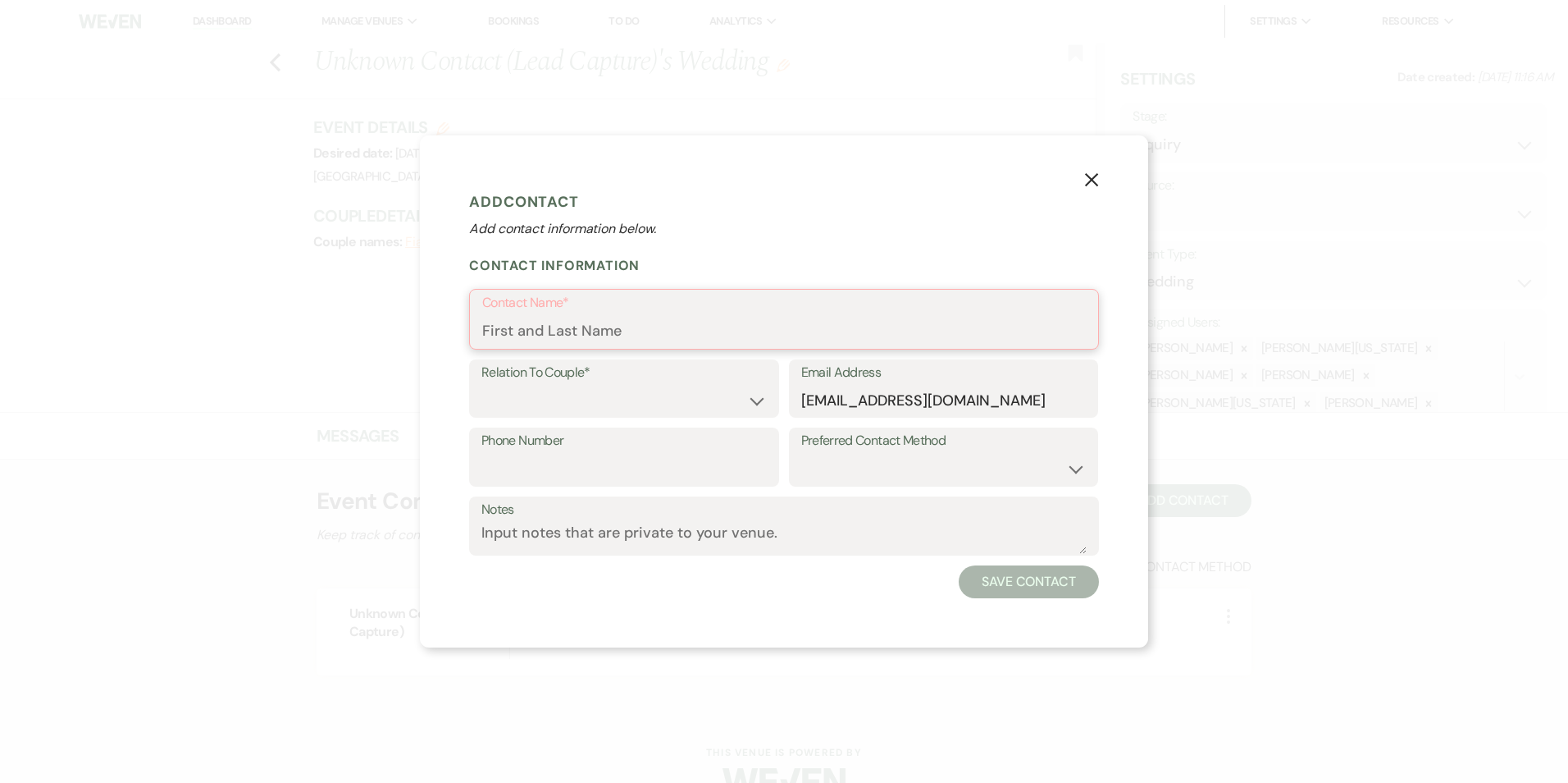
click at [542, 325] on input "Contact Name*" at bounding box center [784, 331] width 604 height 32
paste input "[PERSON_NAME]"
type input "[PERSON_NAME]"
click at [519, 358] on div "Relation To Couple* Couple Planner Parent of Couple Family Member Friend Other" at bounding box center [624, 388] width 310 height 59
click at [517, 376] on label "Relation To Couple*" at bounding box center [624, 372] width 285 height 24
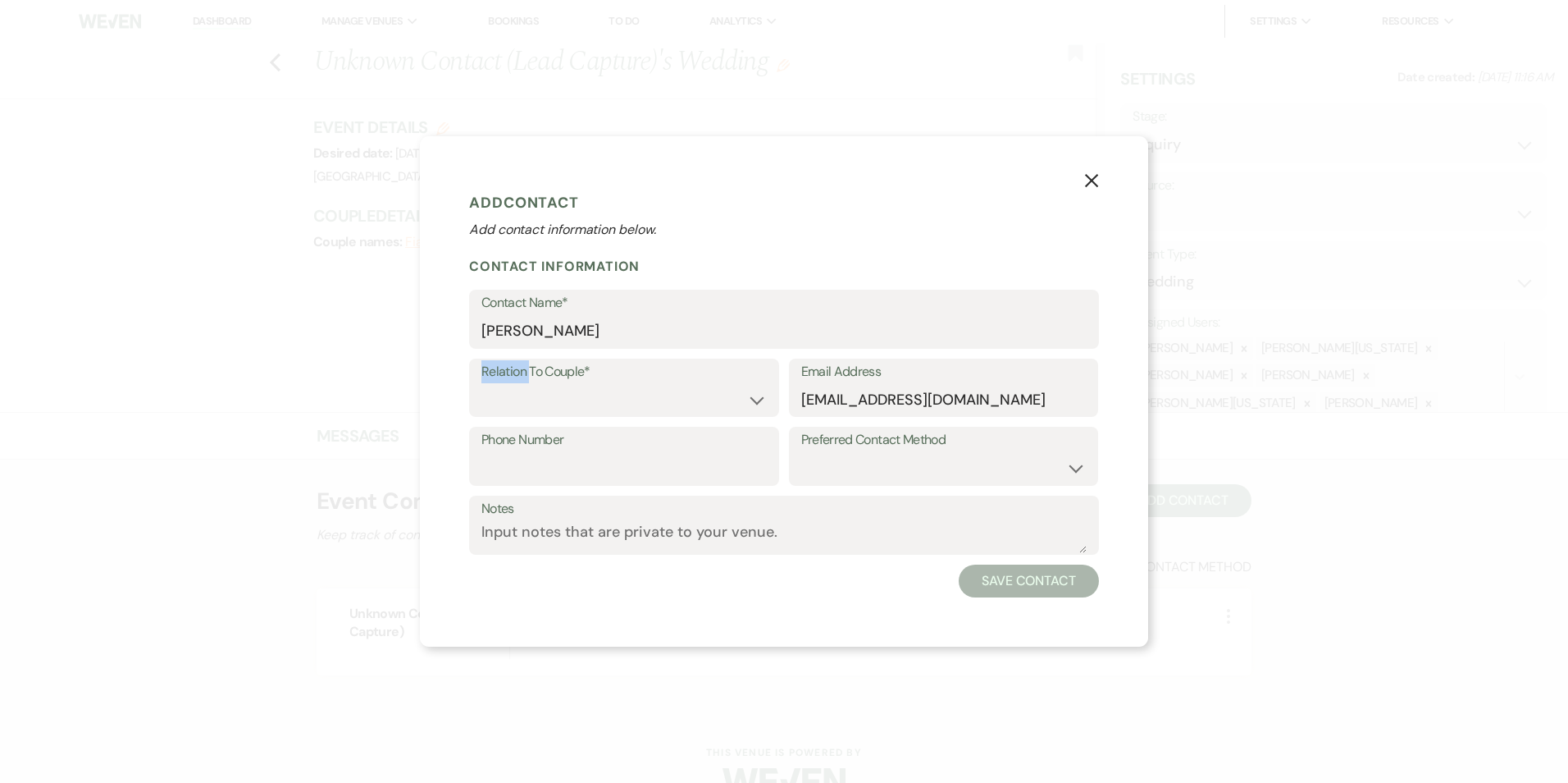
click at [517, 376] on label "Relation To Couple*" at bounding box center [624, 372] width 285 height 24
drag, startPoint x: 517, startPoint y: 376, endPoint x: 520, endPoint y: 387, distance: 11.4
click at [520, 387] on select "Couple Planner Parent of Couple Family Member Friend Other" at bounding box center [624, 400] width 285 height 32
select select "2"
click at [481, 383] on select "Couple Planner Parent of Couple Family Member Friend Other" at bounding box center [624, 400] width 285 height 32
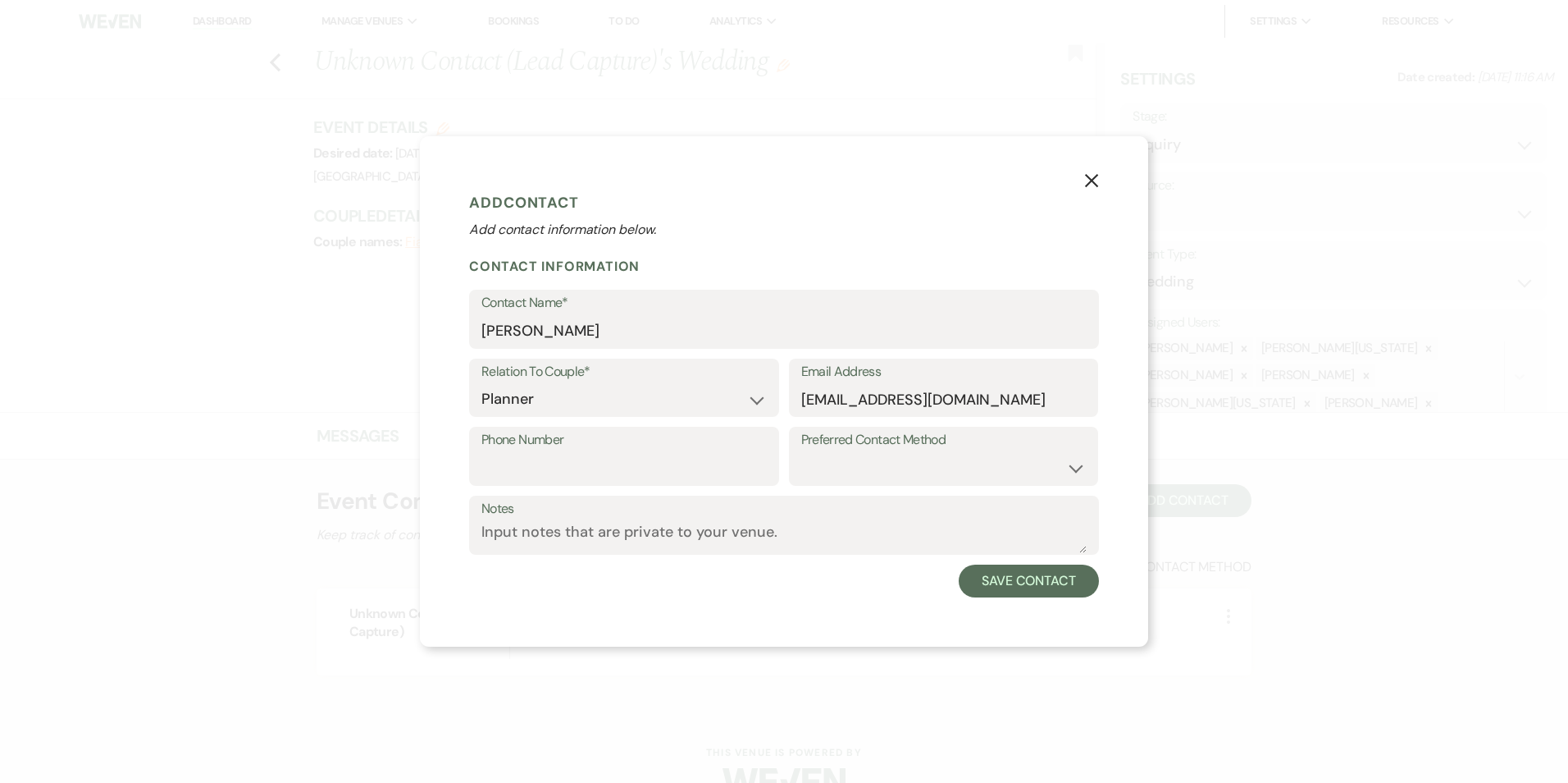
click at [503, 426] on div "Relation To Couple* Couple Planner Parent of Couple Family Member Friend Other …" at bounding box center [784, 392] width 630 height 69
click at [507, 443] on label "Phone Number" at bounding box center [624, 440] width 285 height 24
click at [507, 453] on input "Phone Number" at bounding box center [624, 469] width 285 height 32
drag, startPoint x: 506, startPoint y: 453, endPoint x: 520, endPoint y: 471, distance: 22.8
click at [520, 471] on input "Phone Number" at bounding box center [624, 469] width 285 height 32
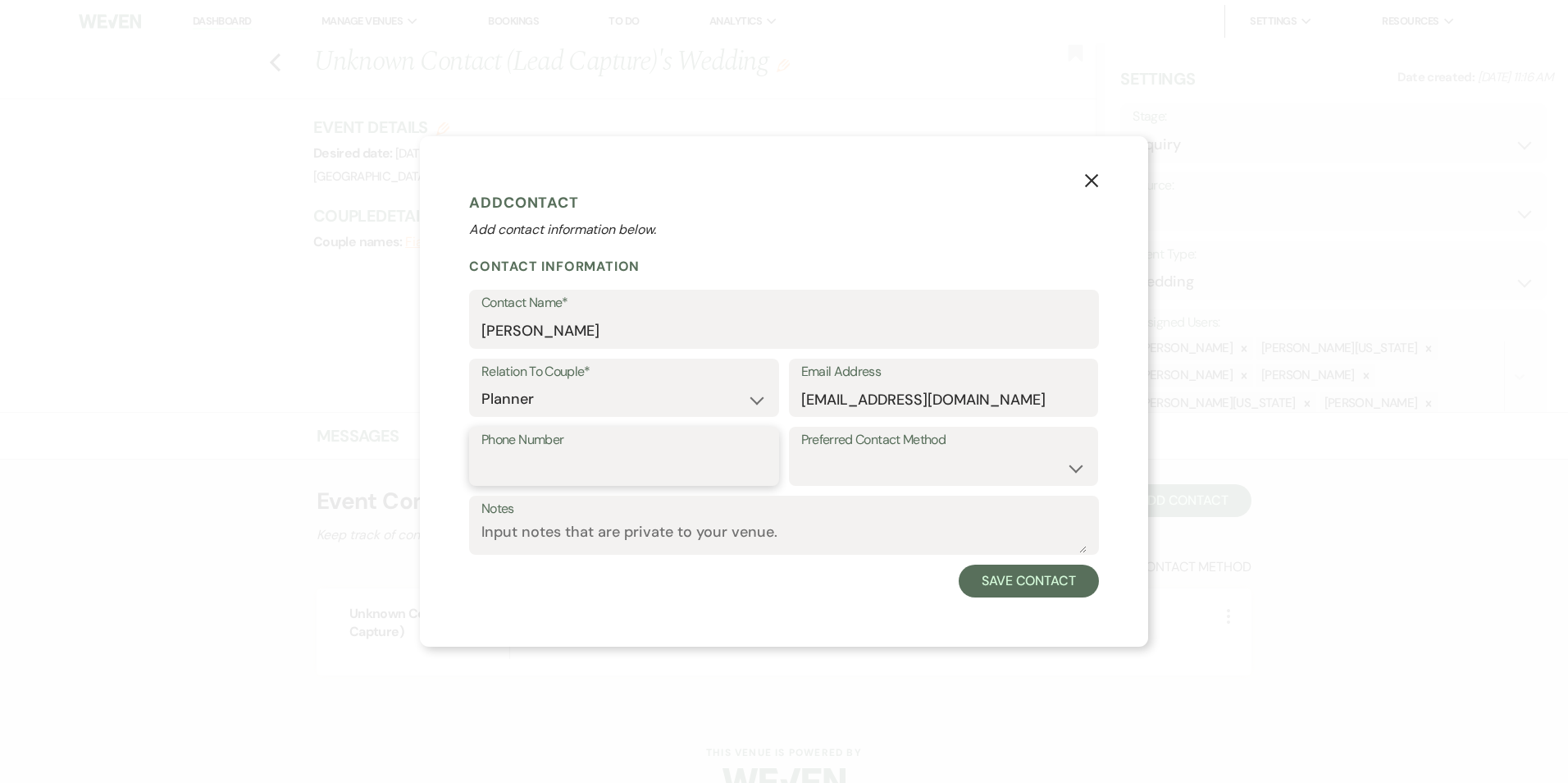
paste input "[PHONE_NUMBER]"
type input "[PHONE_NUMBER]"
click at [845, 469] on select "Email Phone Text" at bounding box center [944, 469] width 285 height 32
select select "email"
click at [802, 453] on select "Email Phone Text" at bounding box center [944, 469] width 285 height 32
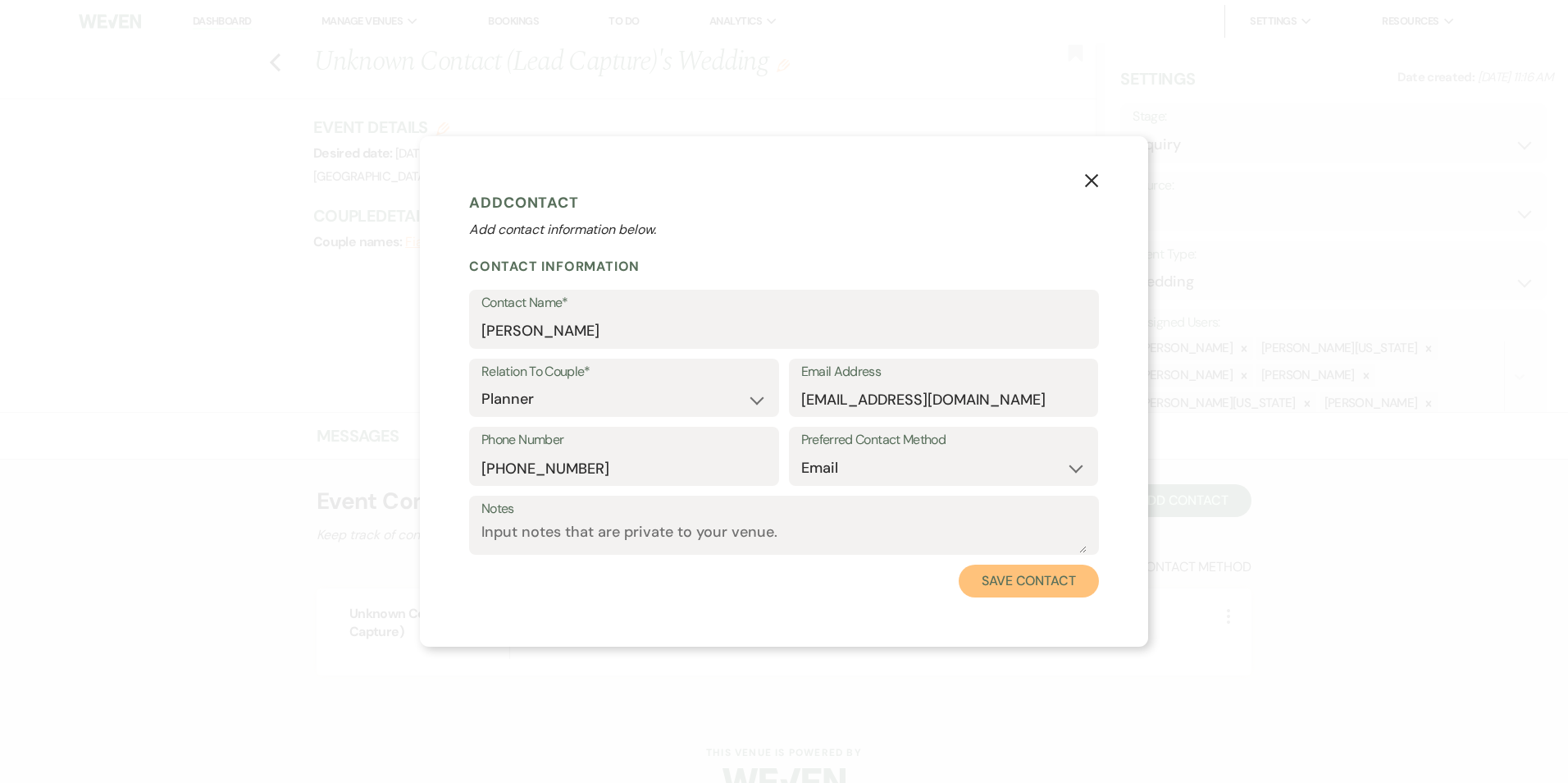
click at [1005, 577] on button "Save Contact" at bounding box center [1029, 581] width 140 height 33
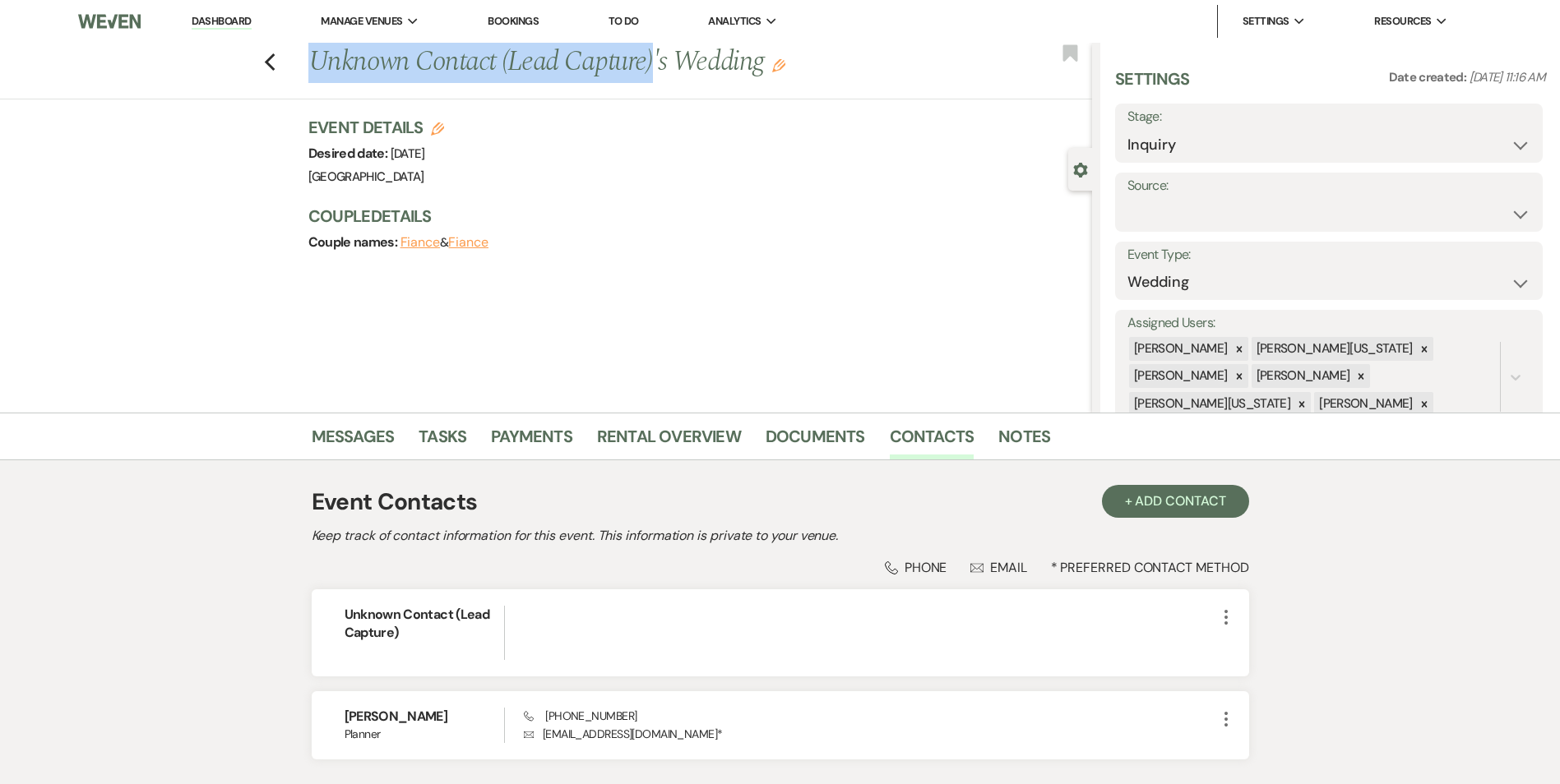
drag, startPoint x: 658, startPoint y: 60, endPoint x: 297, endPoint y: 84, distance: 361.8
click at [297, 84] on div "Previous Unknown Contact (Lead Capture)'s Wedding Edit Bookmark" at bounding box center [542, 71] width 1100 height 57
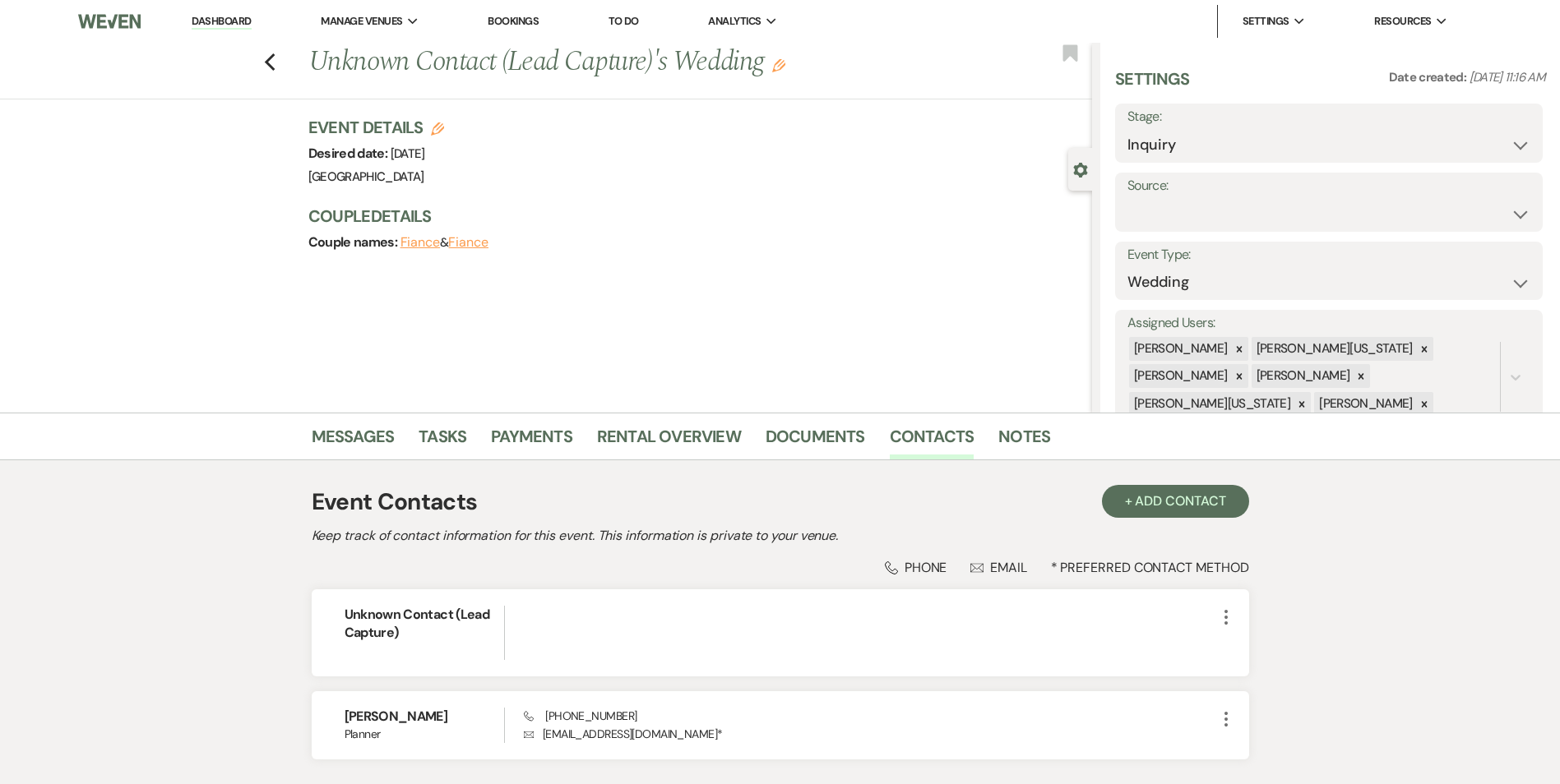
click at [790, 62] on h1 "Unknown Contact (Lead Capture)'s Wedding Edit" at bounding box center [619, 63] width 621 height 40
click at [785, 62] on icon "Edit" at bounding box center [778, 66] width 13 height 13
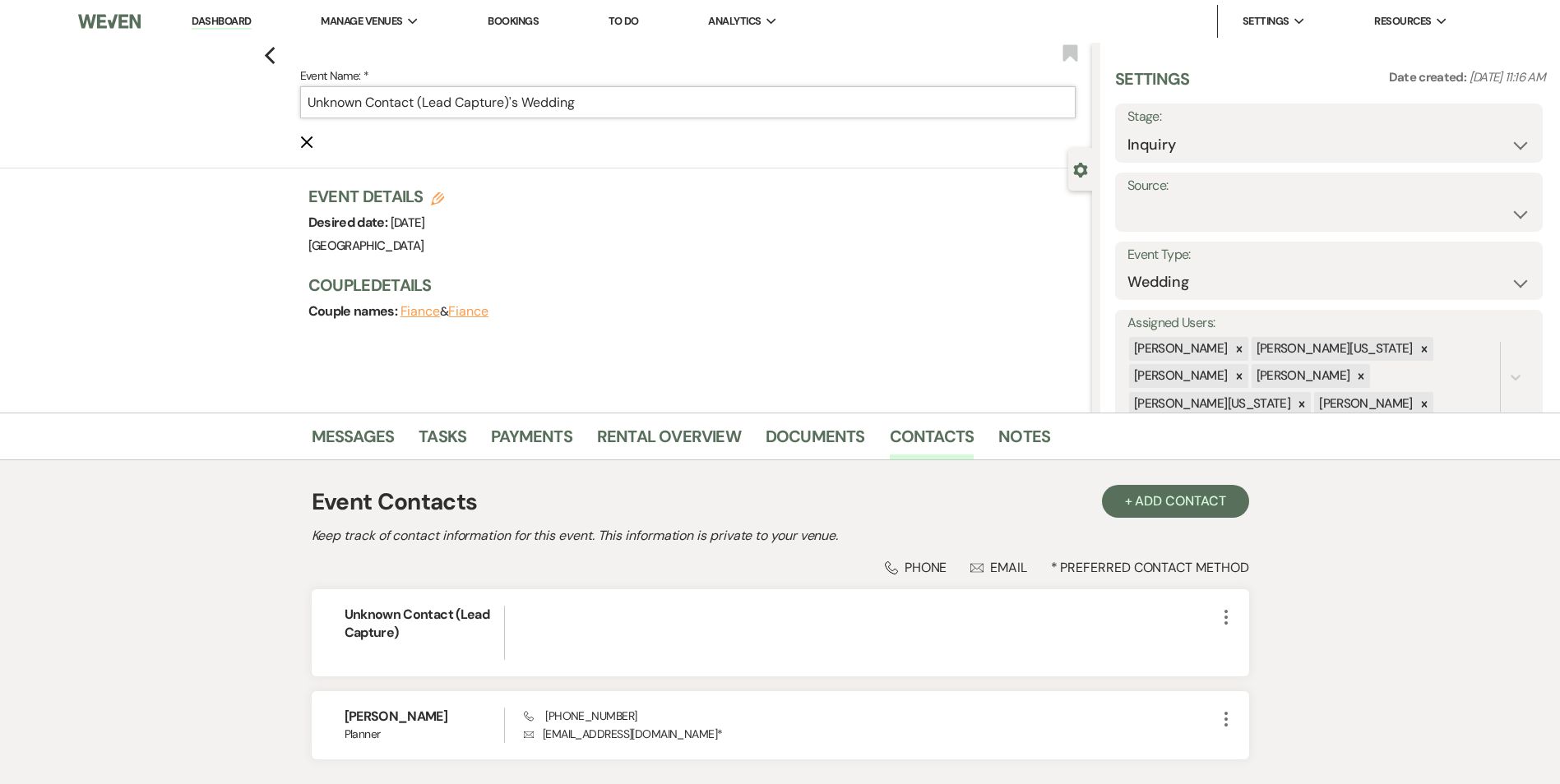
drag, startPoint x: 516, startPoint y: 104, endPoint x: 273, endPoint y: 92, distance: 243.3
click at [276, 92] on div "Previous Event Name: * Unknown Contact (Lead Capture)'s Wedding Cancel Edit Boo…" at bounding box center [542, 106] width 1100 height 126
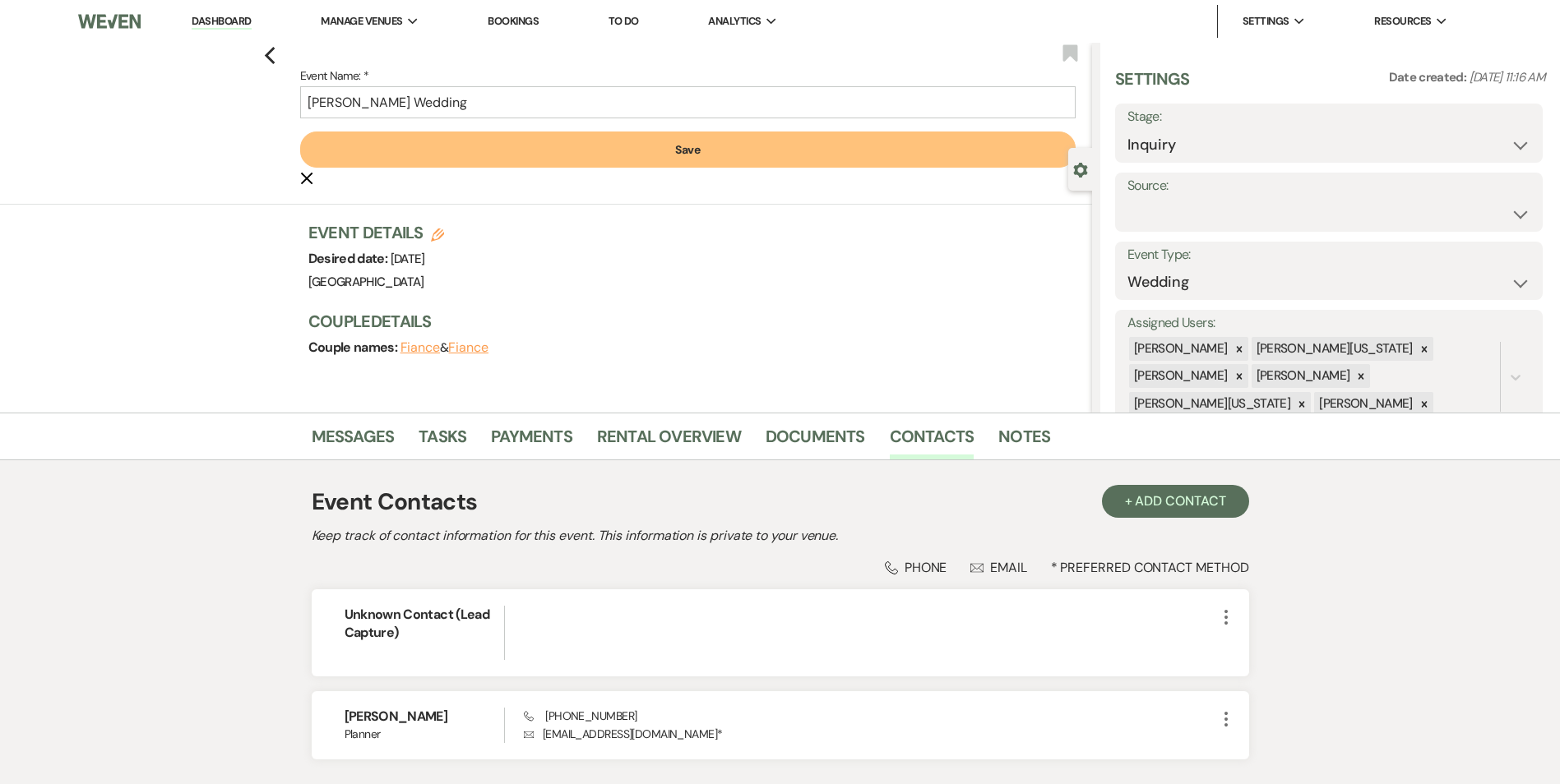
click at [436, 123] on form "Event Name: * [PERSON_NAME] Wedding Save Cancel Edit" at bounding box center [688, 126] width 776 height 121
click at [416, 110] on input "[PERSON_NAME] Wedding" at bounding box center [688, 102] width 776 height 32
type input "[PERSON_NAME] Birthday"
click at [479, 147] on button "Save" at bounding box center [688, 149] width 776 height 36
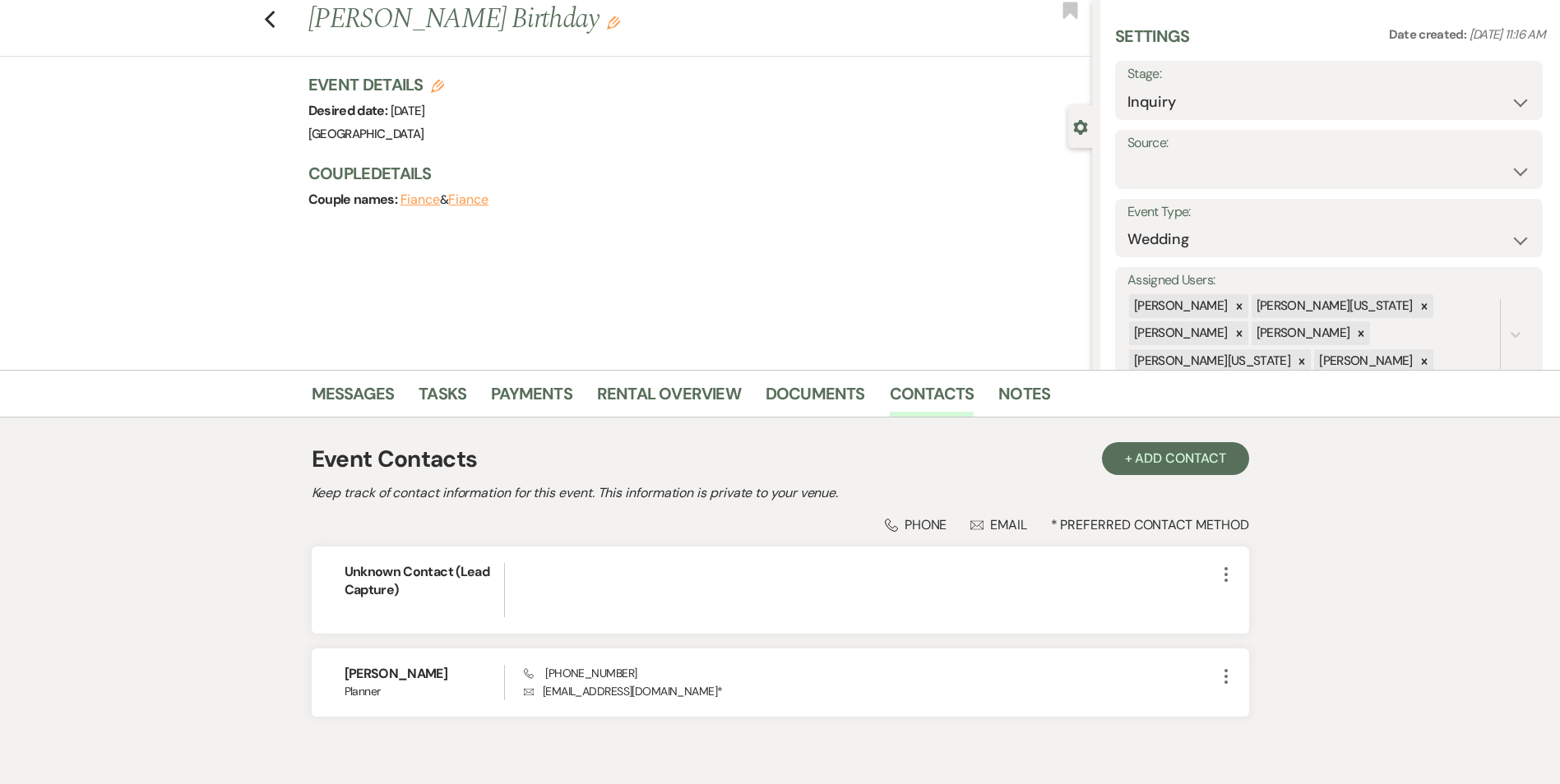
scroll to position [120, 0]
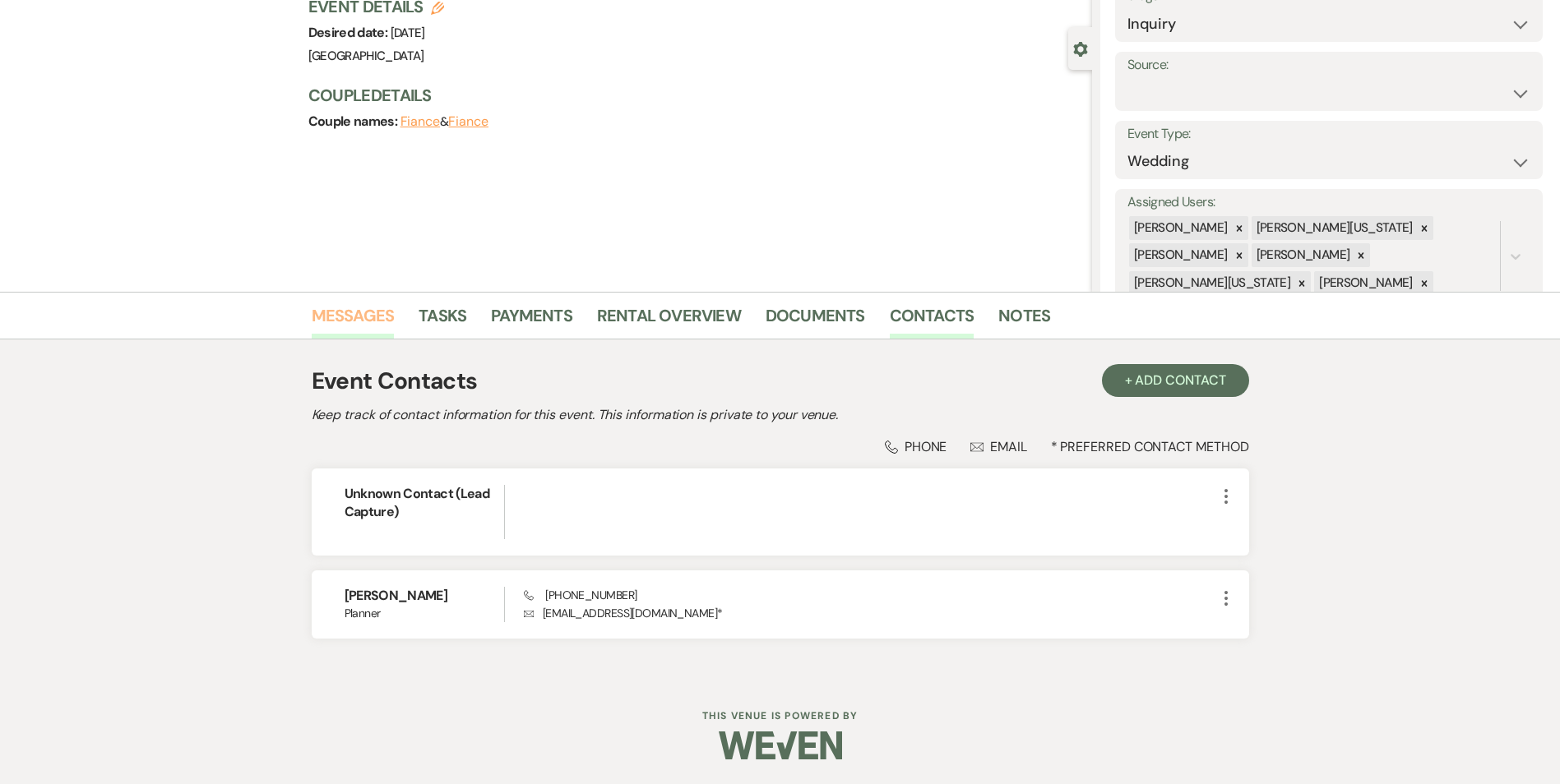
click at [346, 310] on link "Messages" at bounding box center [353, 320] width 83 height 36
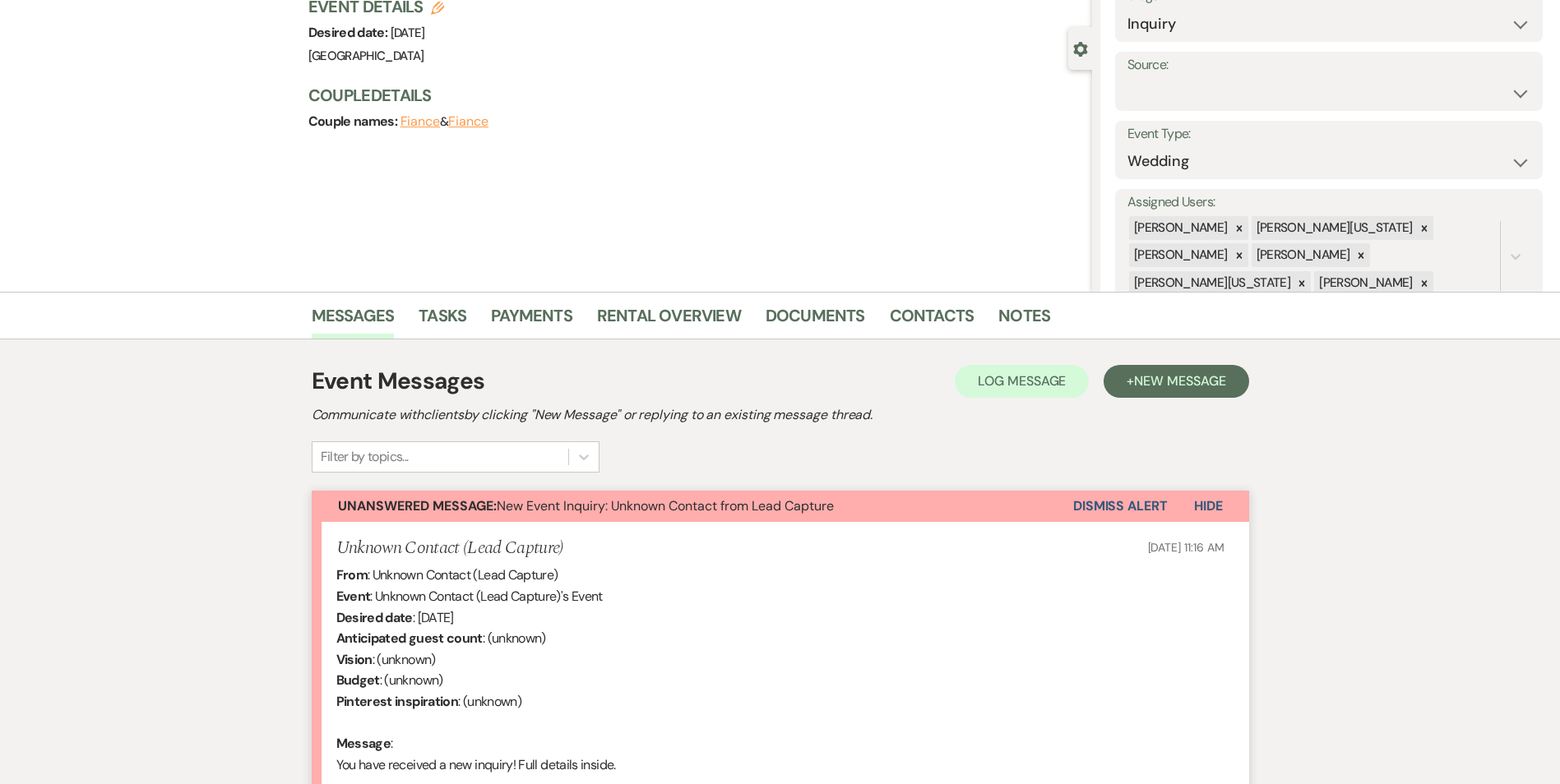
click at [1108, 494] on button "Dismiss Alert" at bounding box center [1120, 506] width 94 height 31
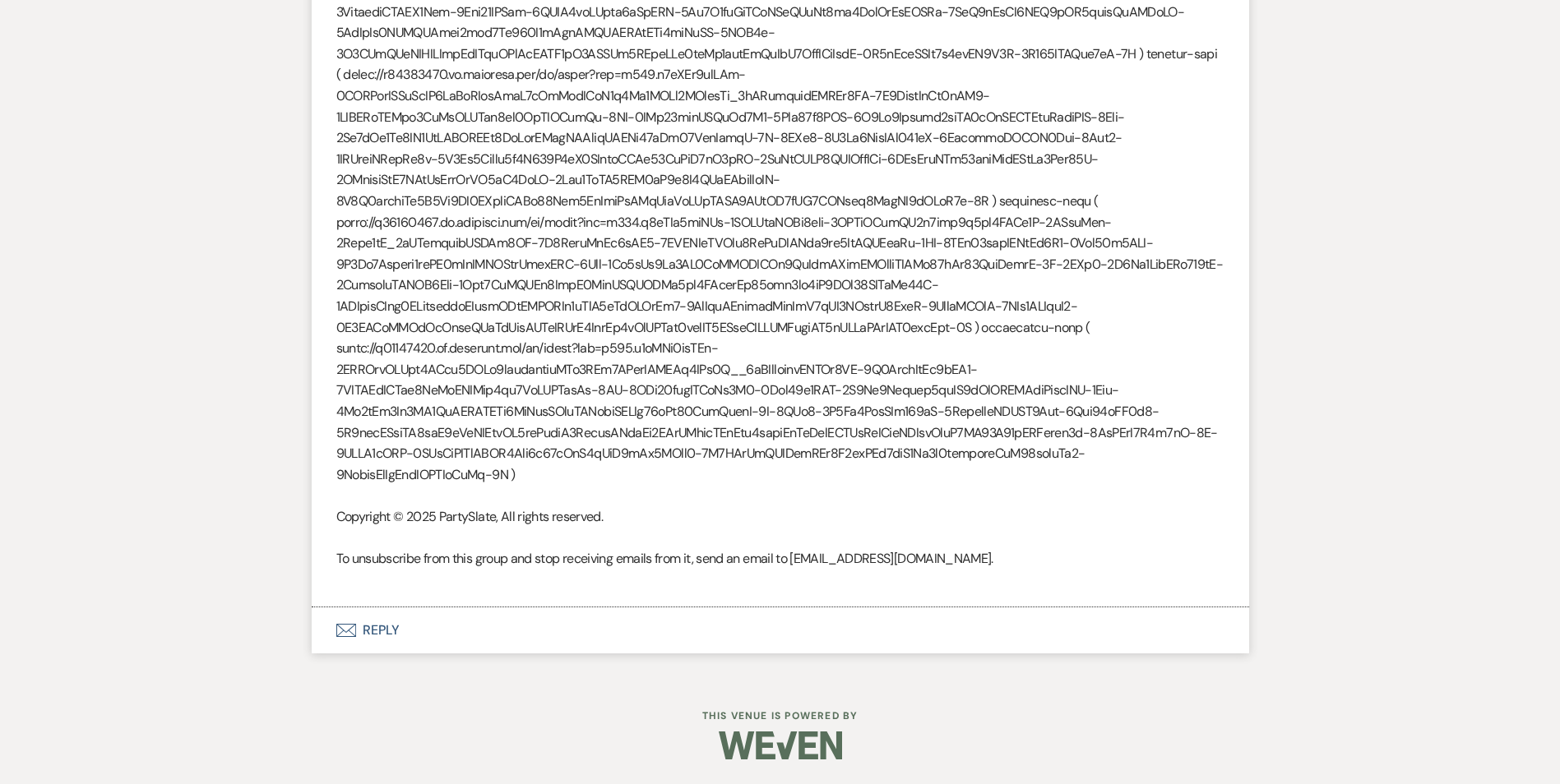
scroll to position [1884, 0]
click at [366, 643] on button "Envelope Reply" at bounding box center [780, 629] width 937 height 46
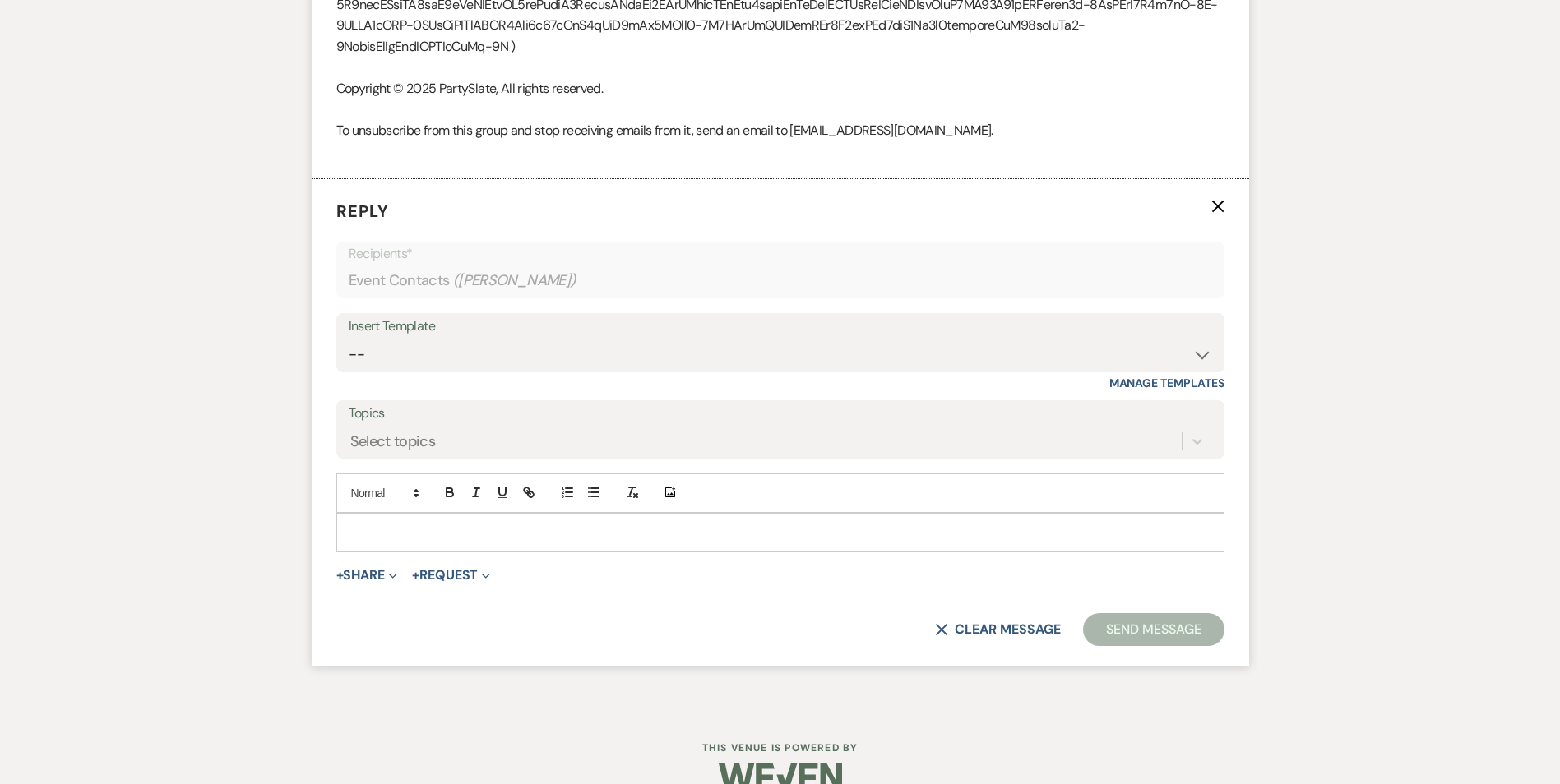
scroll to position [2342, 0]
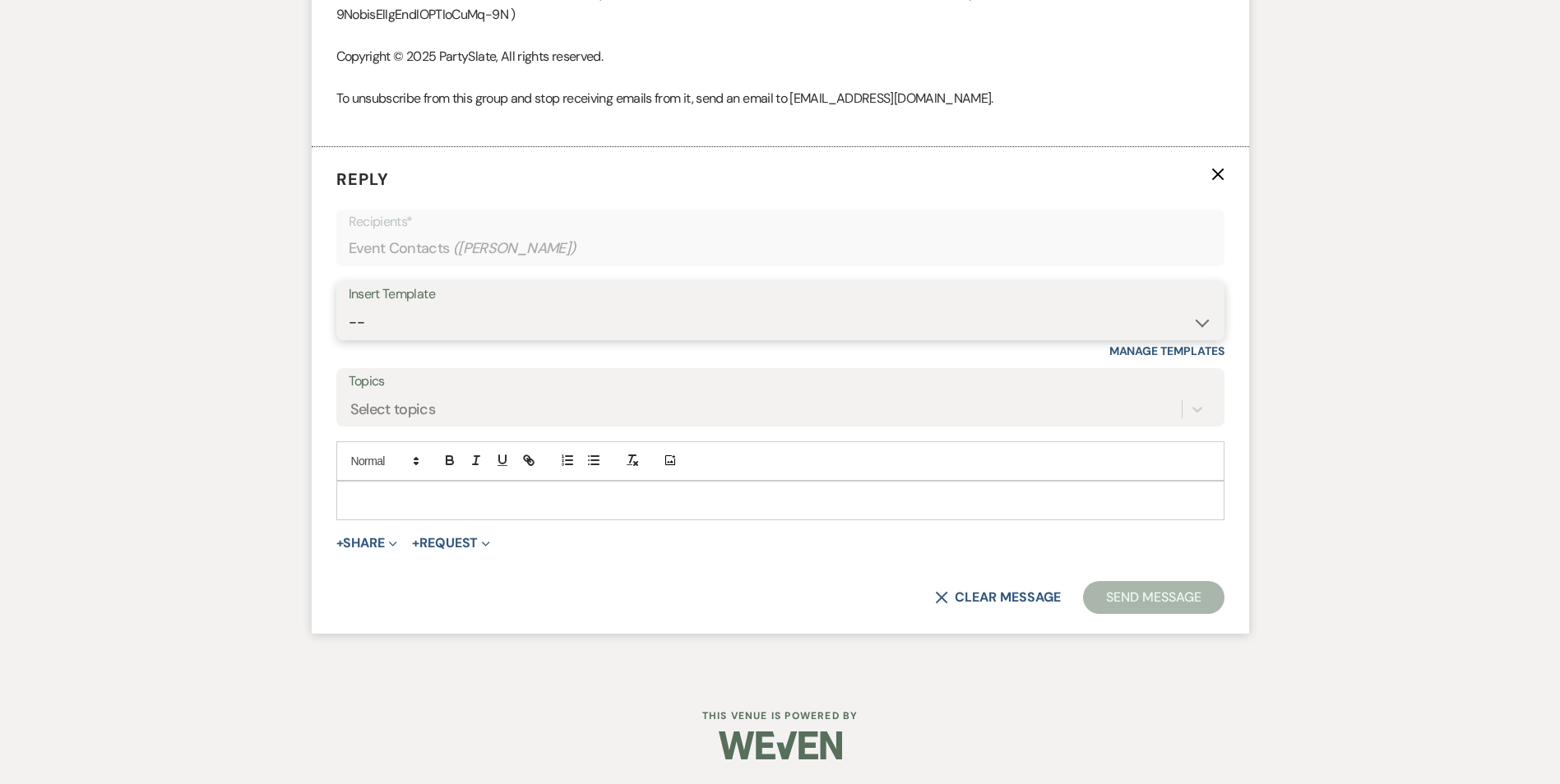
click at [434, 319] on select "-- Inquiry Follow Up Email #2 Contract Sending Template Payment Template Rental…" at bounding box center [780, 323] width 864 height 32
select select "4369"
click at [348, 307] on select "-- Inquiry Follow Up Email #2 Contract Sending Template Payment Template Rental…" at bounding box center [780, 323] width 864 height 32
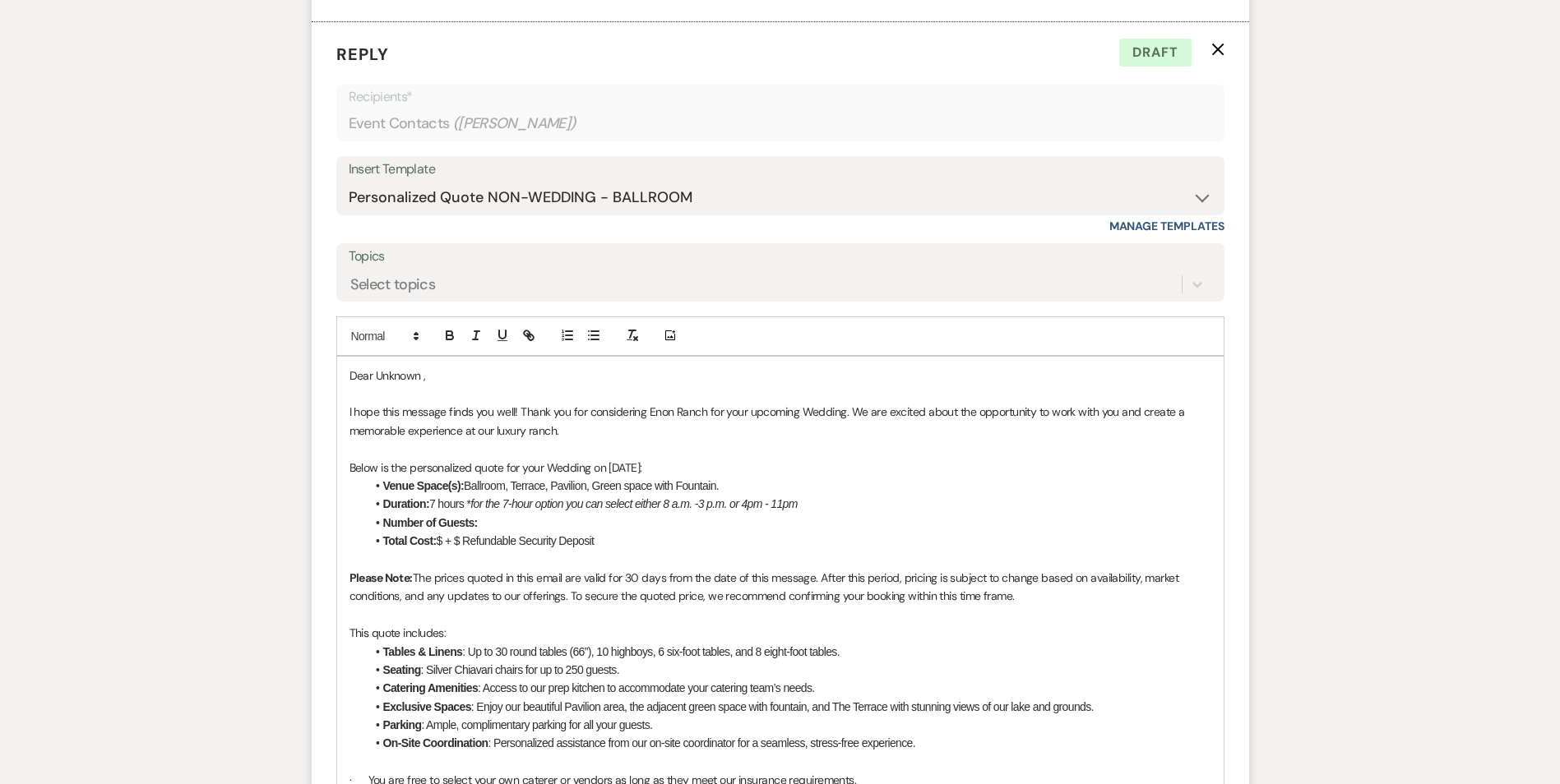
click at [442, 549] on li "Total Cost: $ + $ Refundable Security Deposit" at bounding box center [788, 540] width 845 height 18
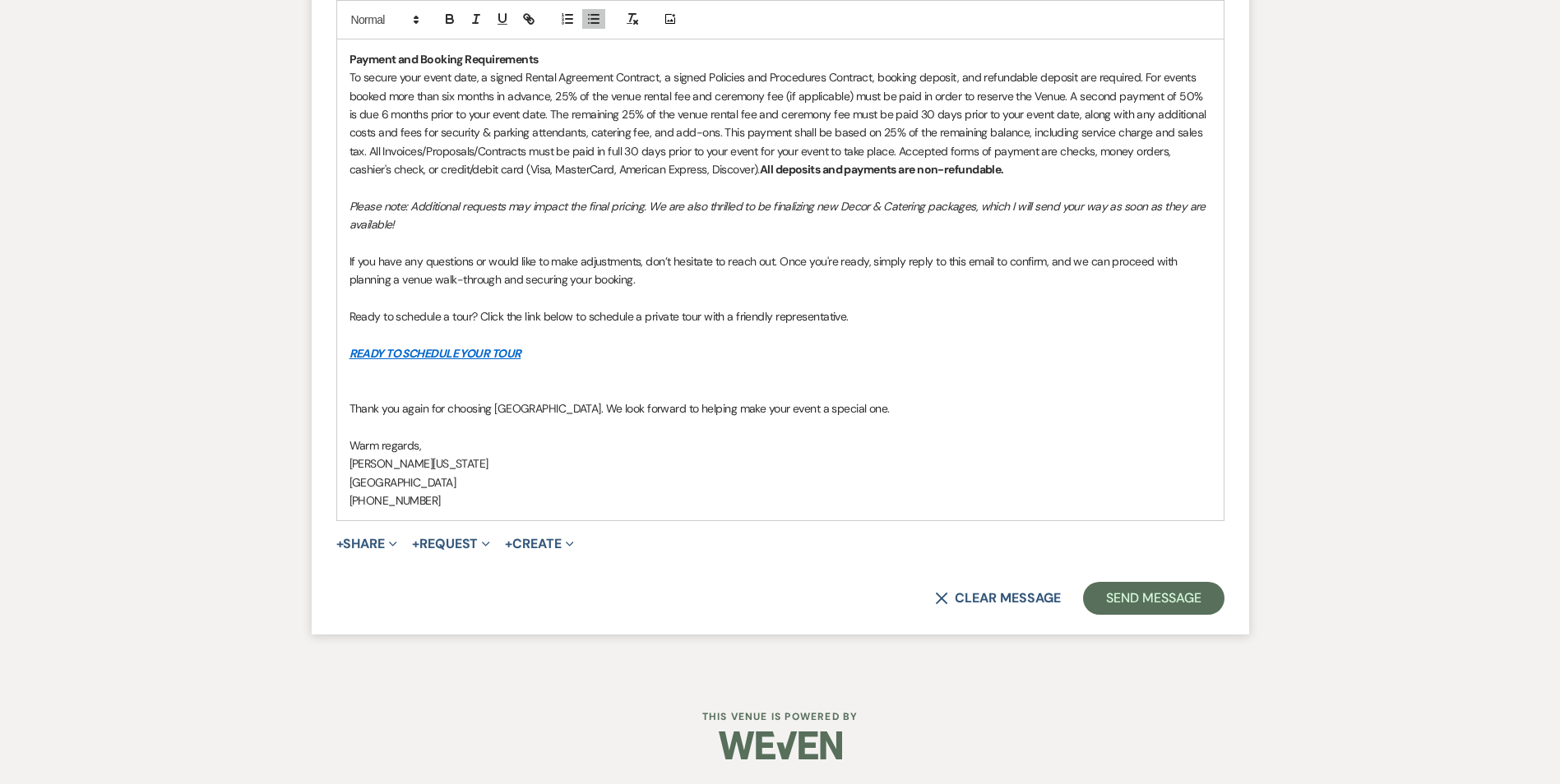
scroll to position [3447, 0]
click at [1172, 597] on button "Send Message" at bounding box center [1153, 598] width 140 height 33
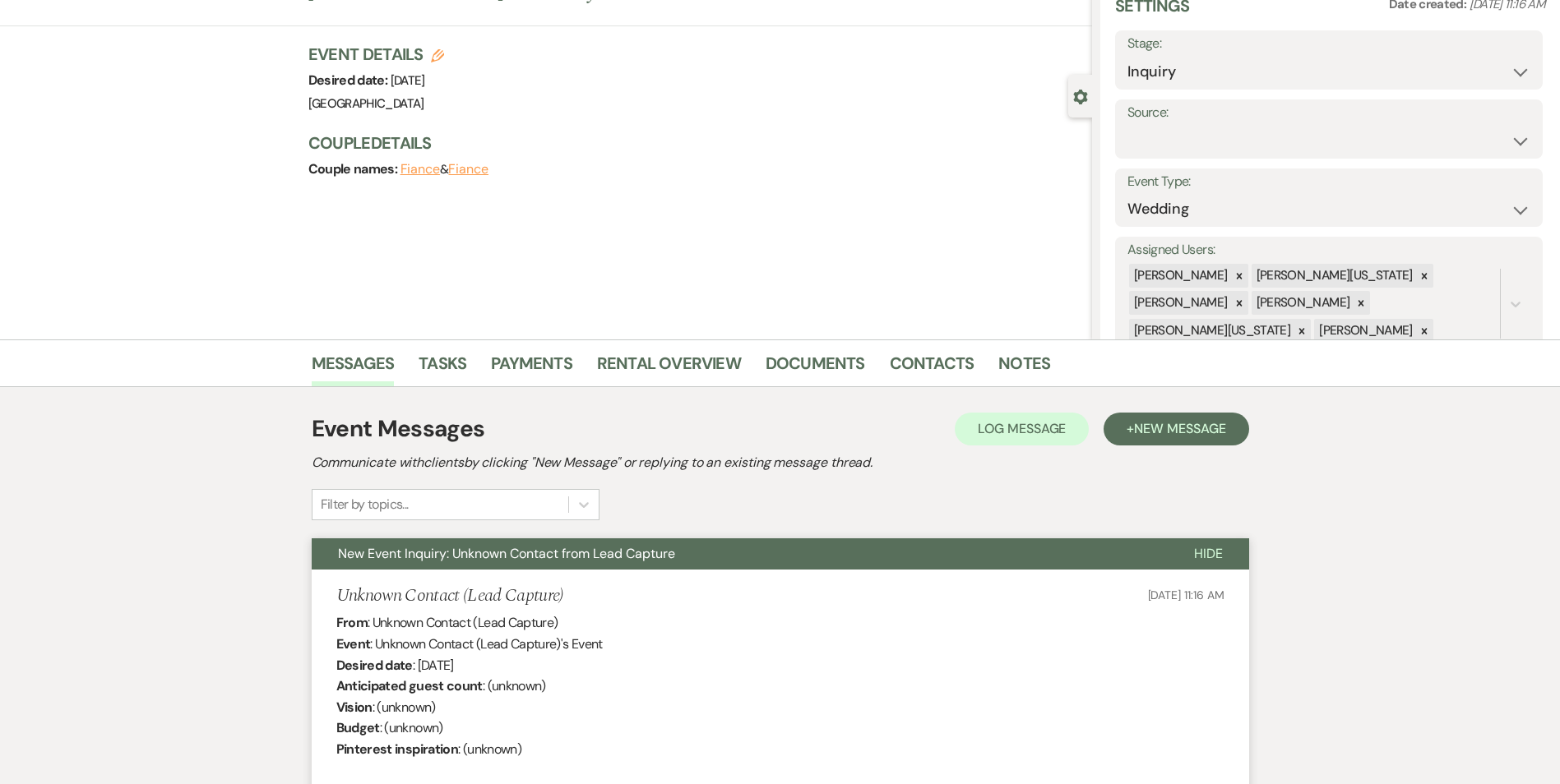
scroll to position [0, 0]
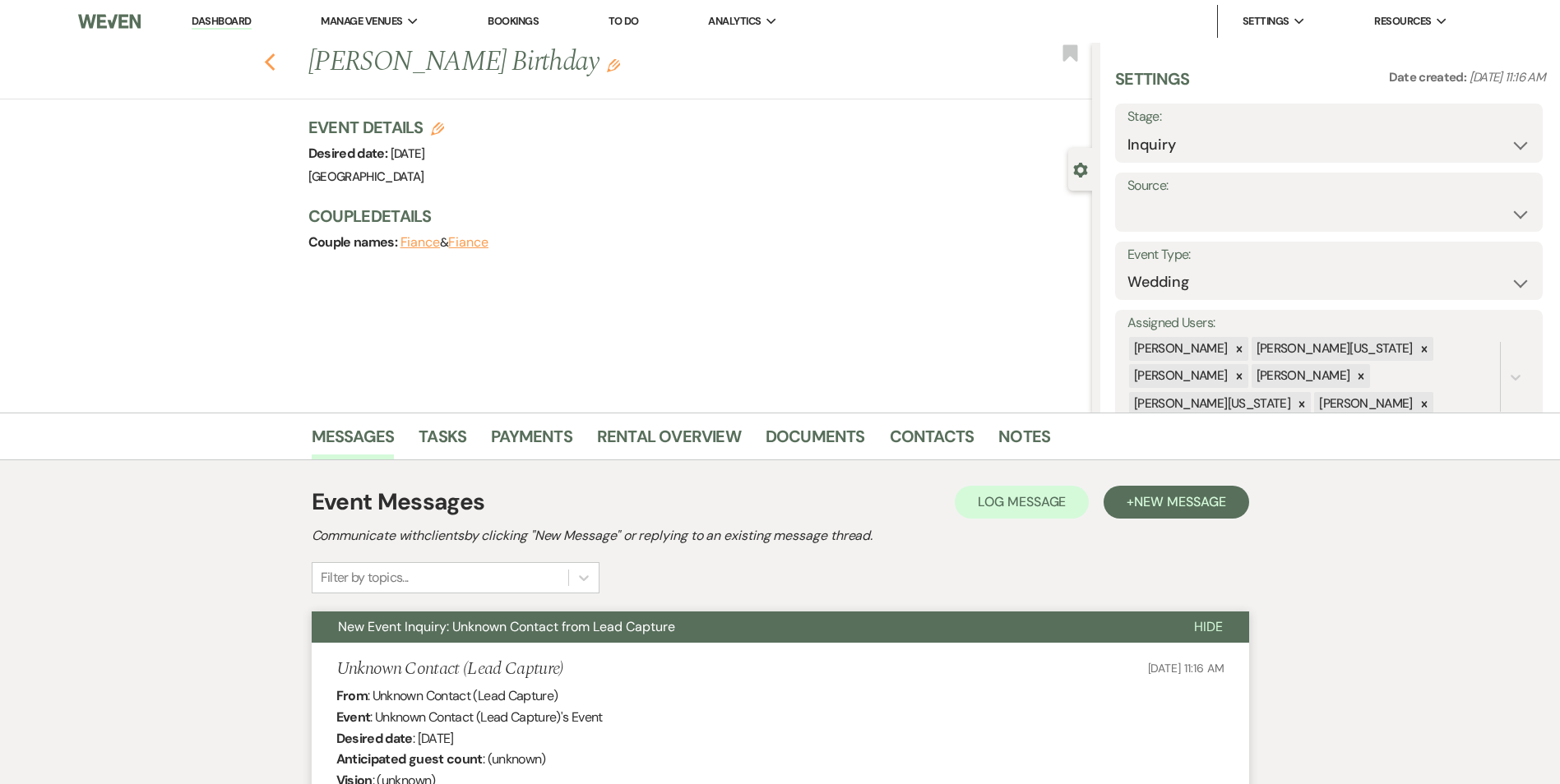
click at [276, 53] on icon "Previous" at bounding box center [270, 62] width 13 height 20
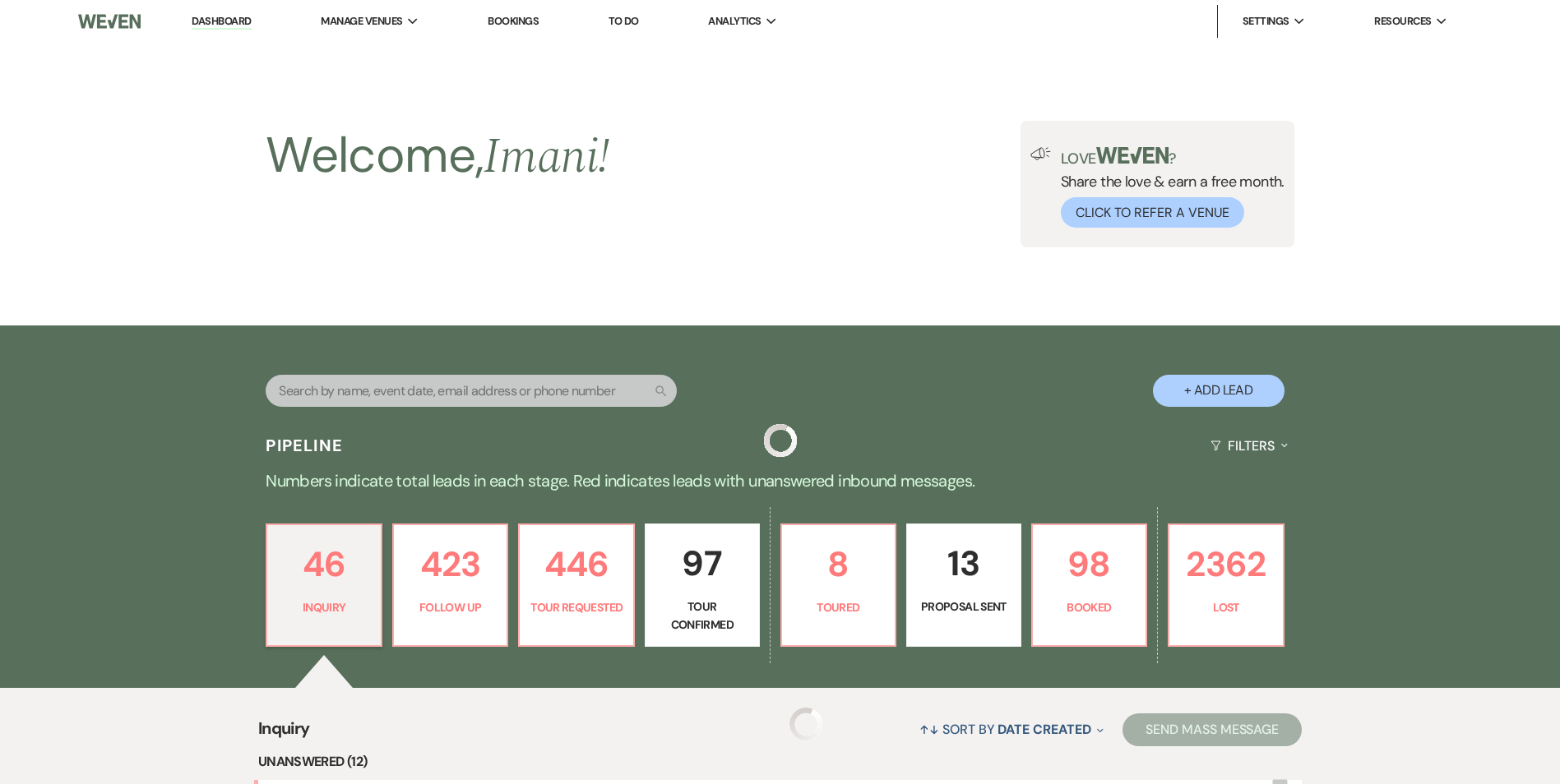
scroll to position [1574, 0]
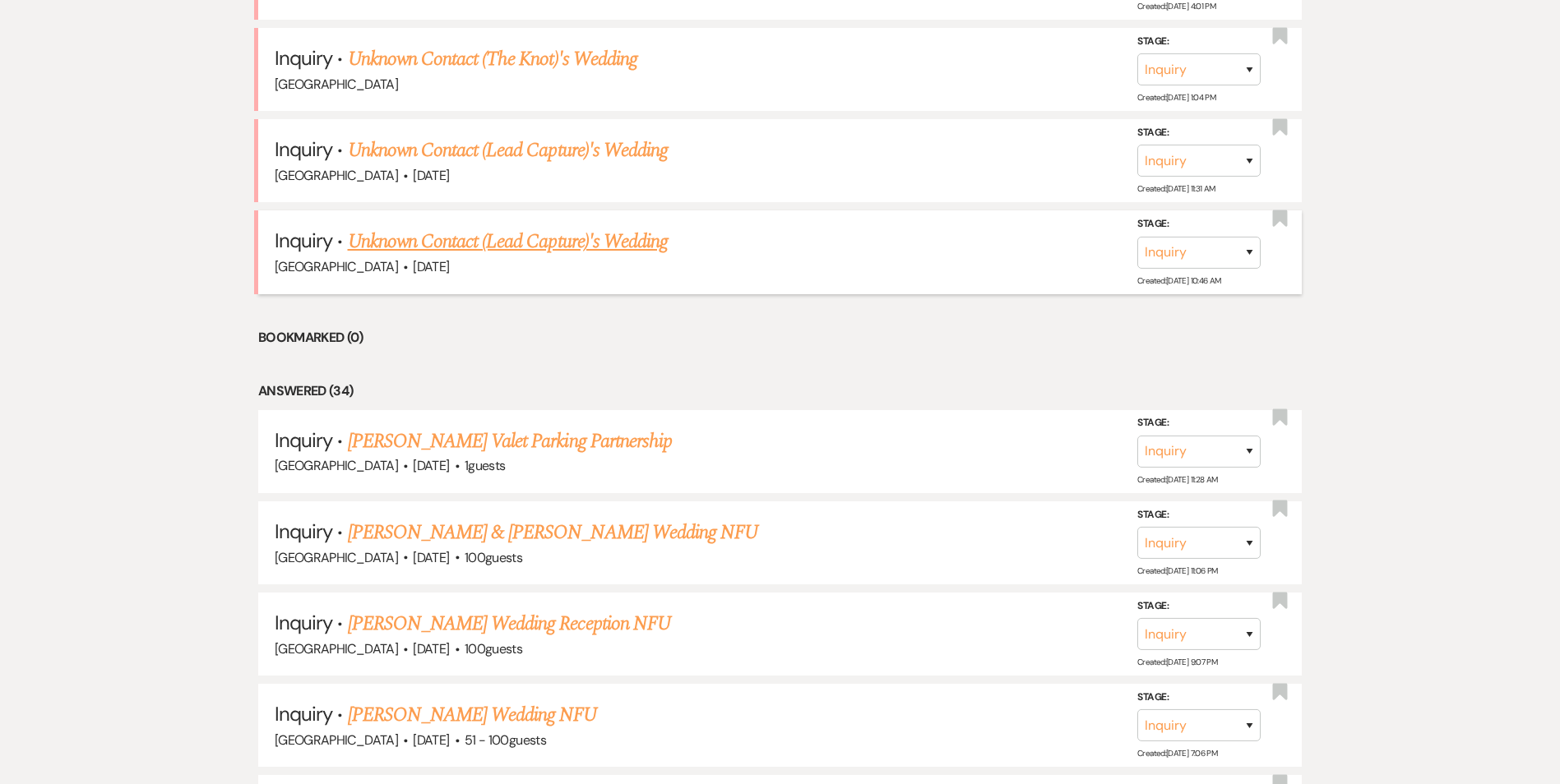
click at [433, 236] on link "Unknown Contact (Lead Capture)'s Wedding" at bounding box center [508, 241] width 320 height 30
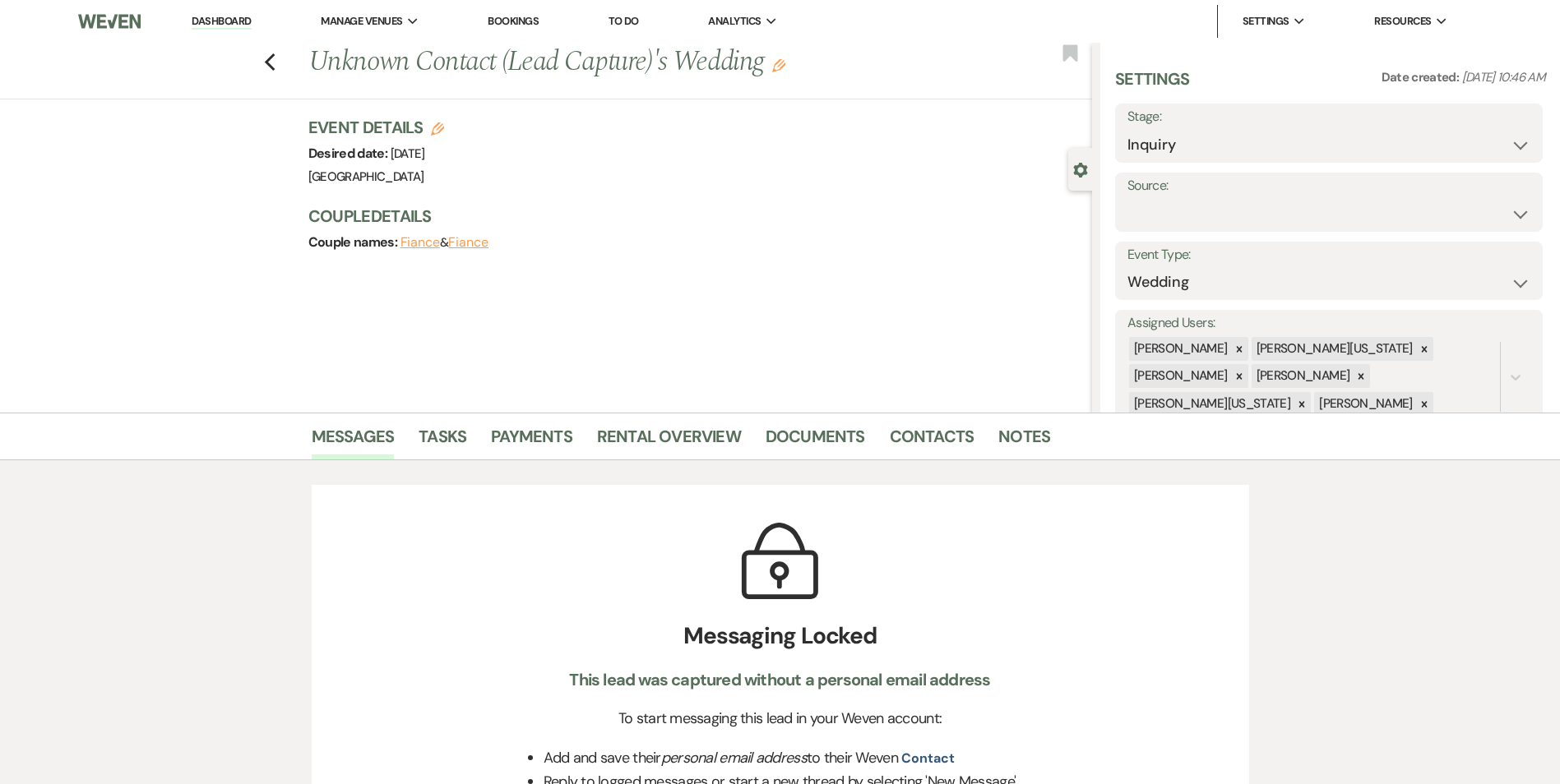
click at [1331, 125] on label "Stage:" at bounding box center [1329, 117] width 403 height 24
click at [1325, 136] on select "Inquiry Follow Up Tour Requested Tour Confirmed Toured Proposal Sent Booked Lost" at bounding box center [1329, 145] width 403 height 32
select select "8"
click at [1127, 129] on select "Inquiry Follow Up Tour Requested Tour Confirmed Toured Proposal Sent Booked Lost" at bounding box center [1329, 145] width 403 height 32
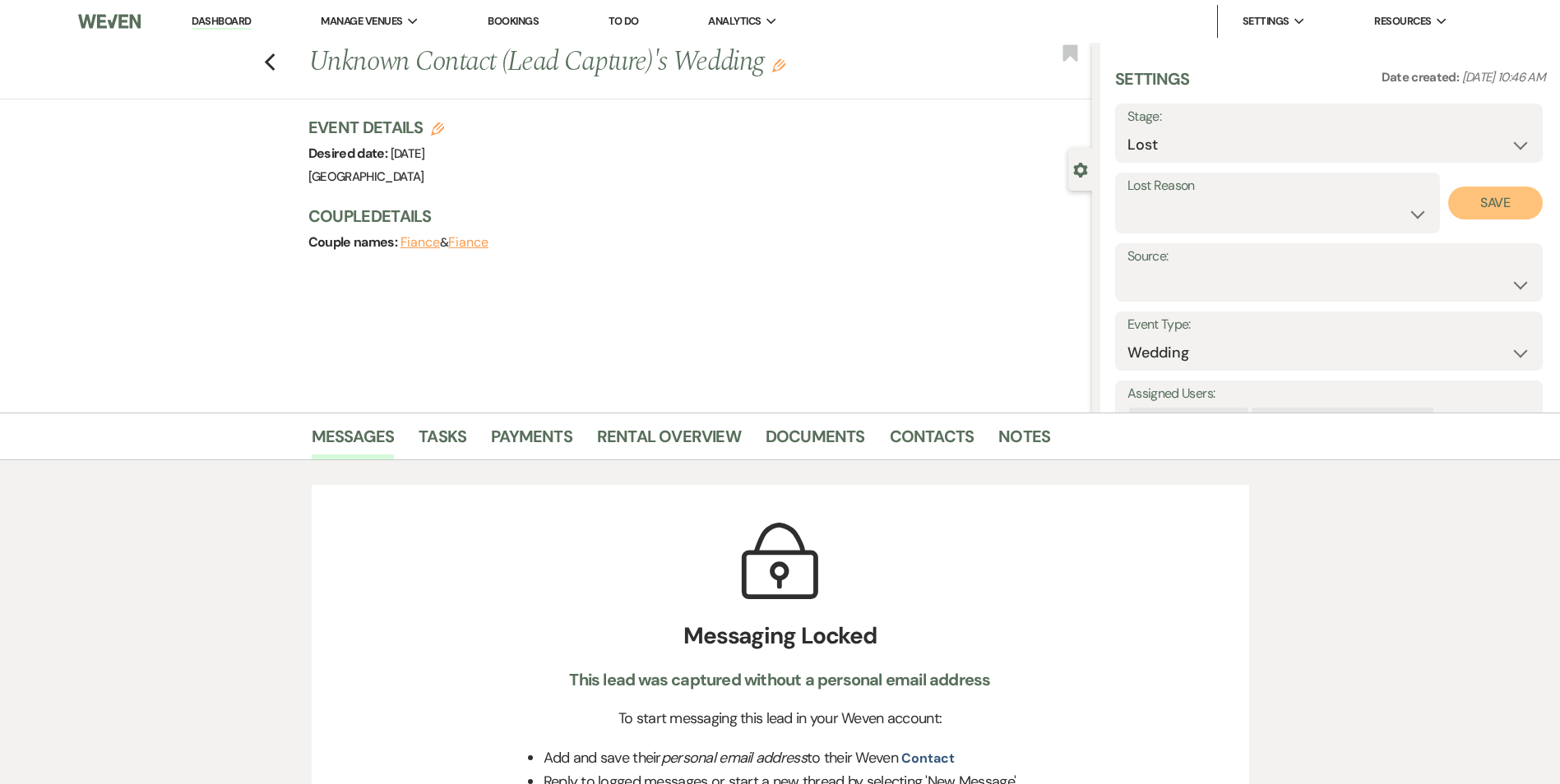
click at [1494, 196] on button "Save" at bounding box center [1494, 202] width 94 height 33
click at [1380, 218] on select "Booked Elsewhere Budget Date Unavailable No Response Not a Good Match Capacity …" at bounding box center [1329, 214] width 403 height 32
select select "4"
click at [1127, 198] on select "Booked Elsewhere Budget Date Unavailable No Response Not a Good Match Capacity …" at bounding box center [1329, 214] width 403 height 32
click at [1476, 216] on button "Save" at bounding box center [1494, 202] width 94 height 33
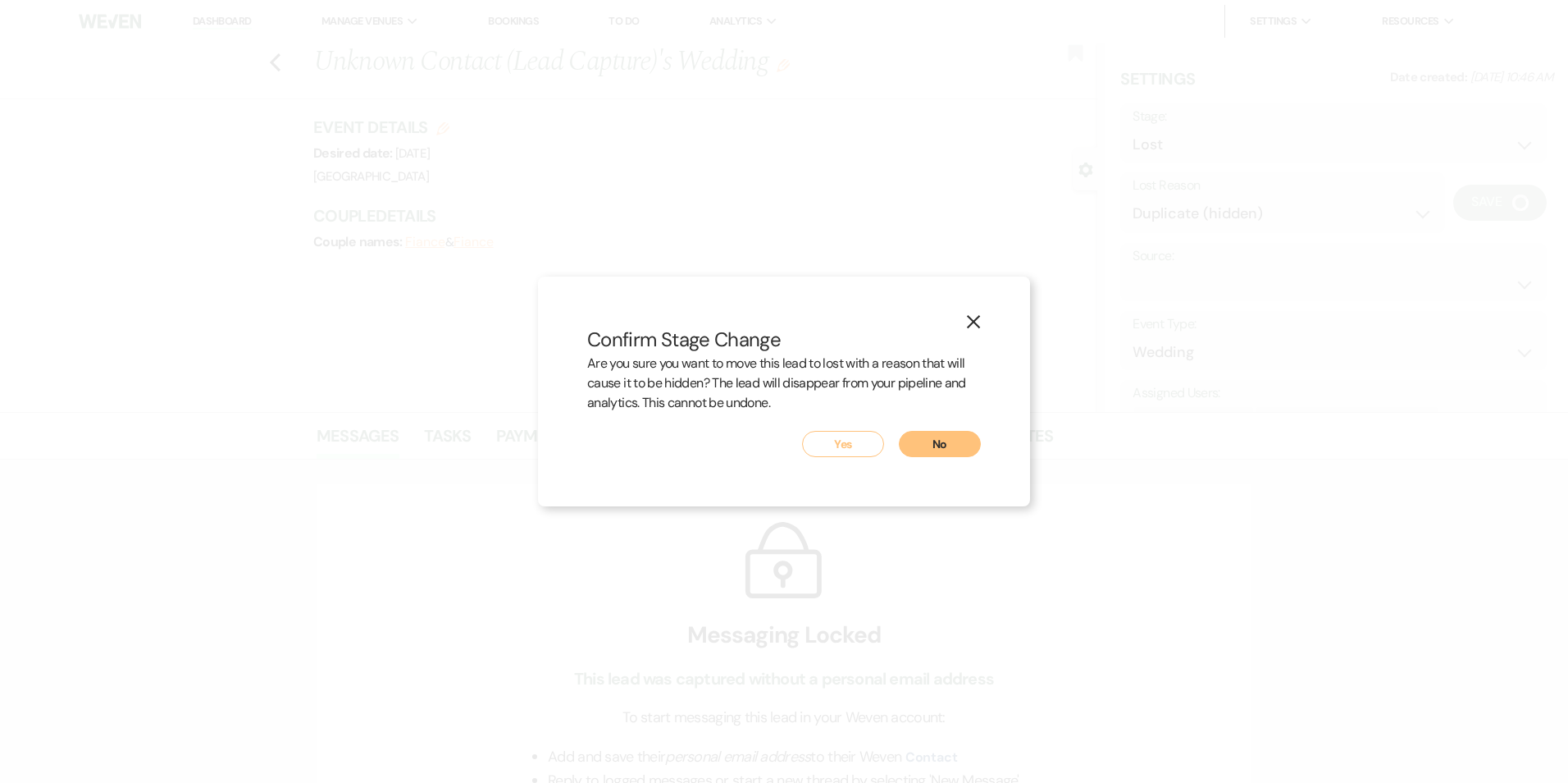
click at [863, 451] on button "Yes" at bounding box center [843, 444] width 82 height 26
click at [844, 431] on link "Documents" at bounding box center [813, 441] width 100 height 36
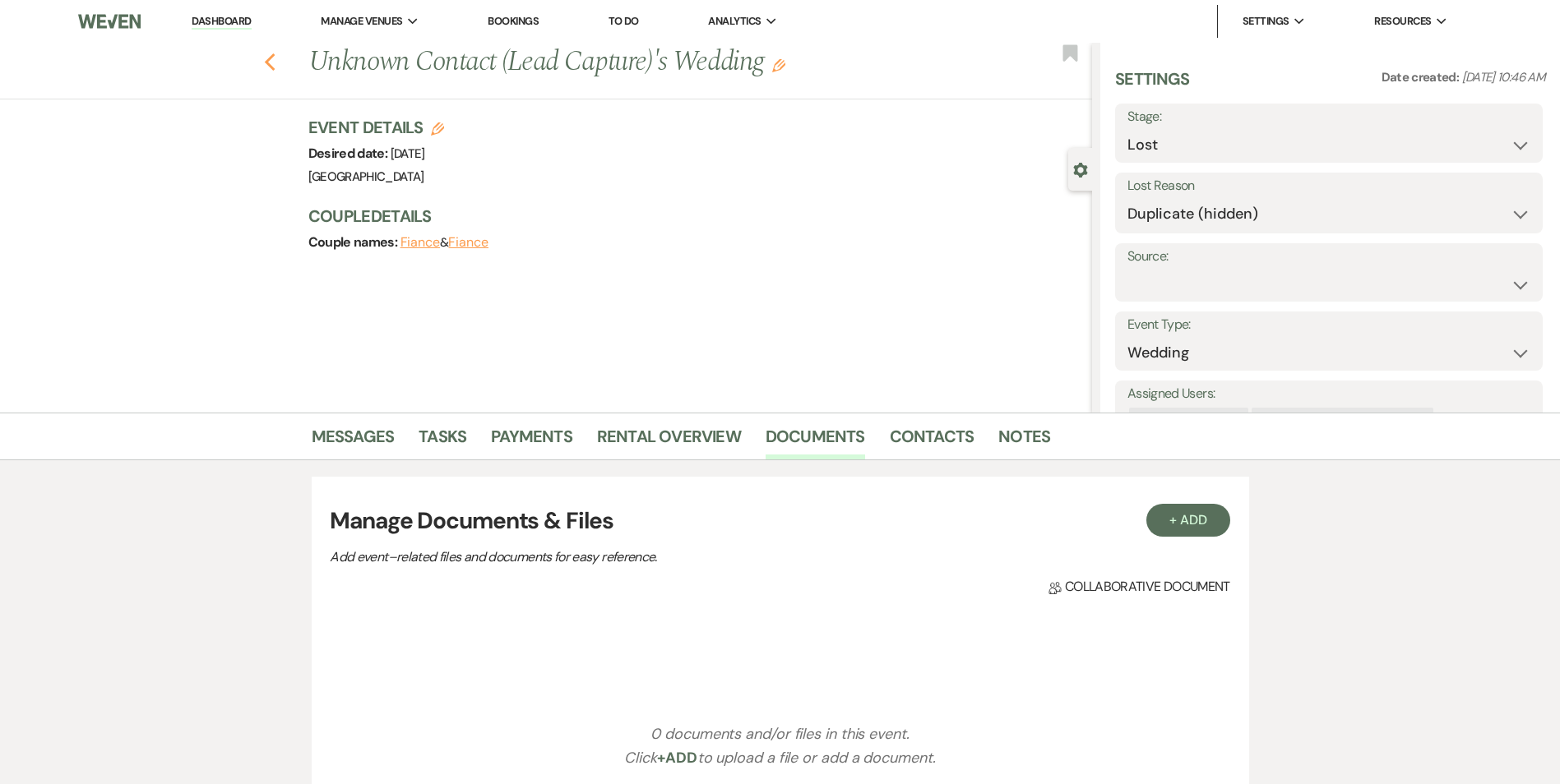
click at [272, 63] on use "button" at bounding box center [269, 62] width 11 height 18
select select "8"
select select "4"
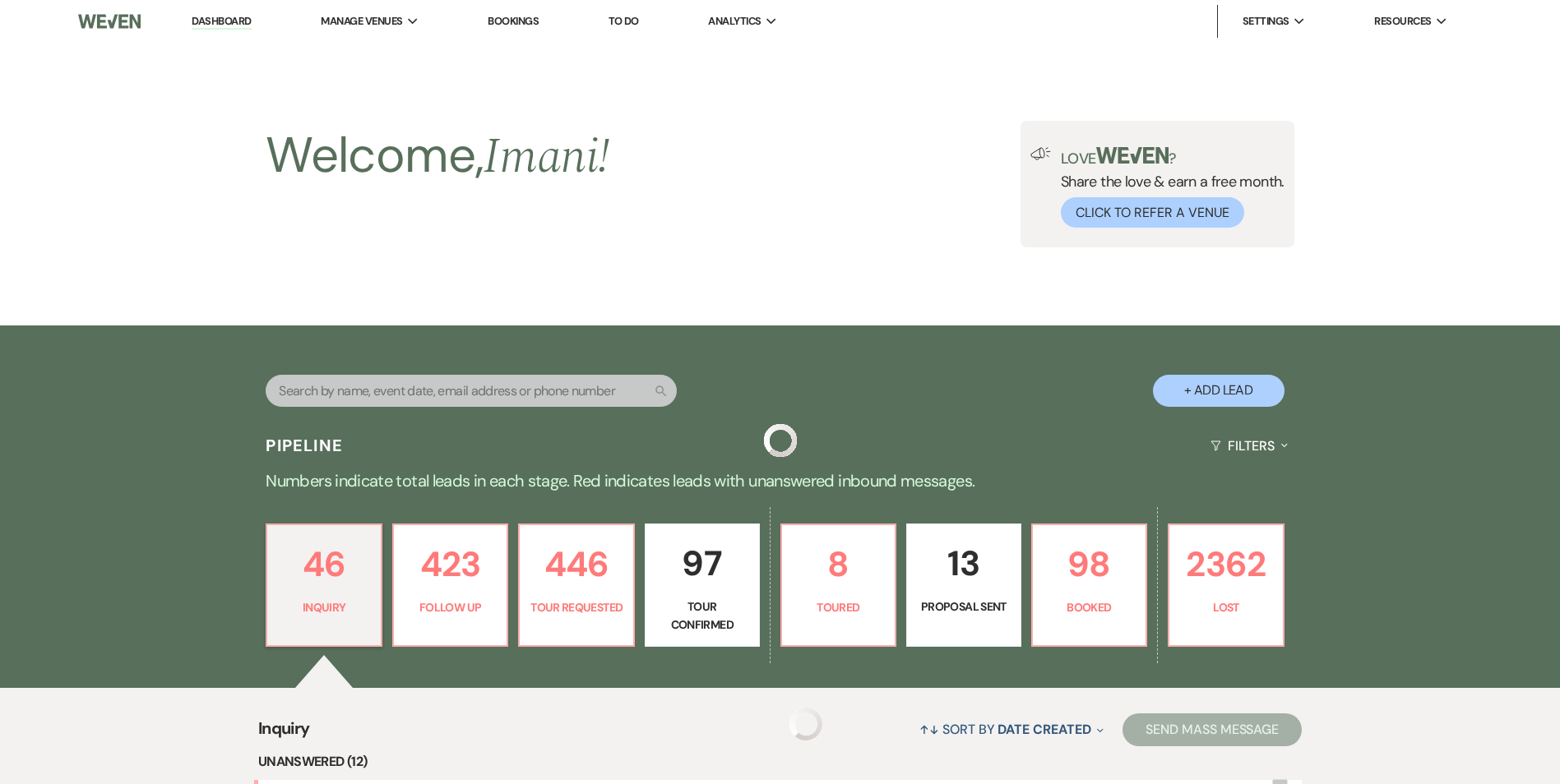
scroll to position [1574, 0]
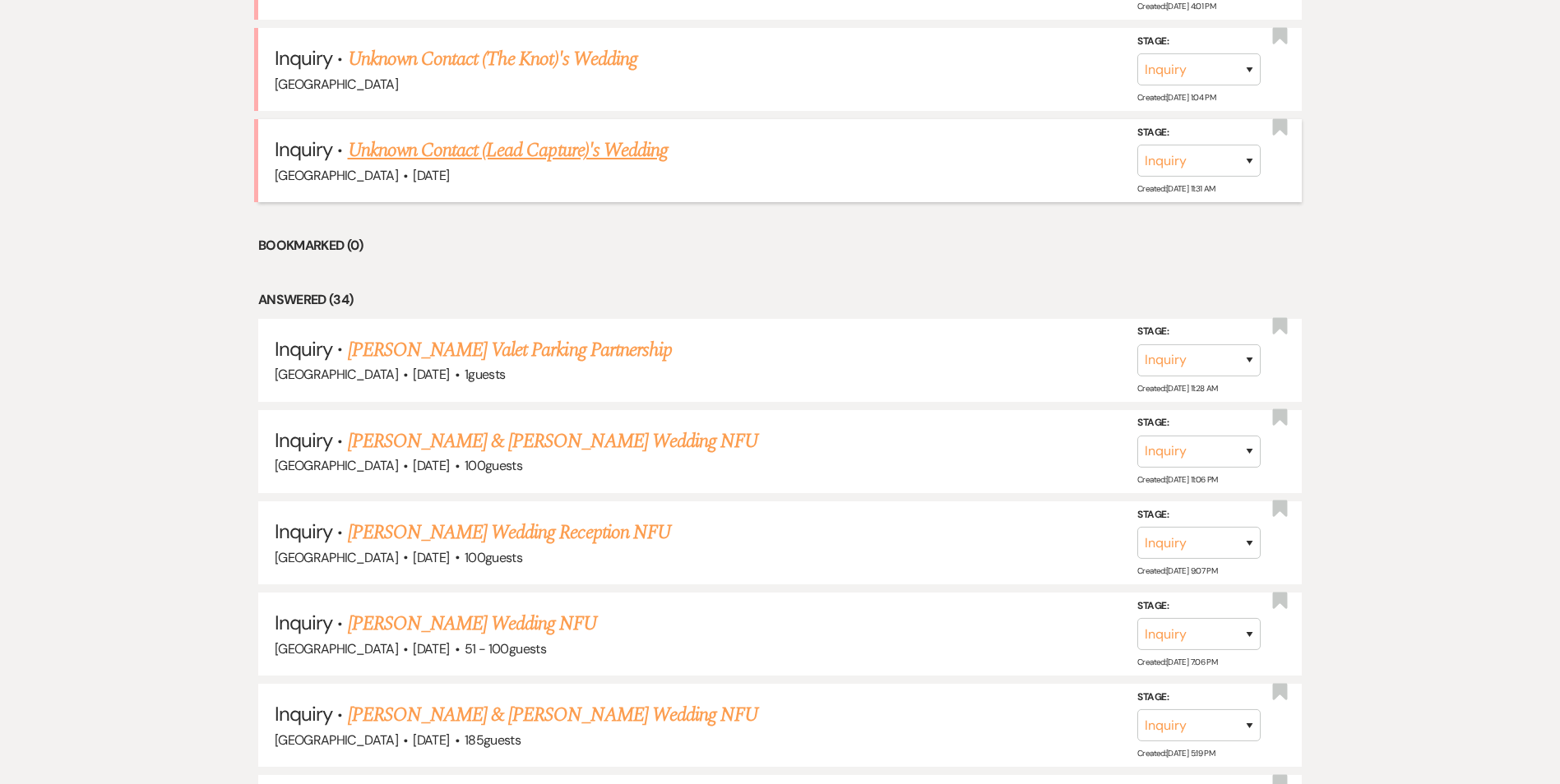
click at [423, 143] on link "Unknown Contact (Lead Capture)'s Wedding" at bounding box center [508, 150] width 320 height 30
